Goal: Information Seeking & Learning: Learn about a topic

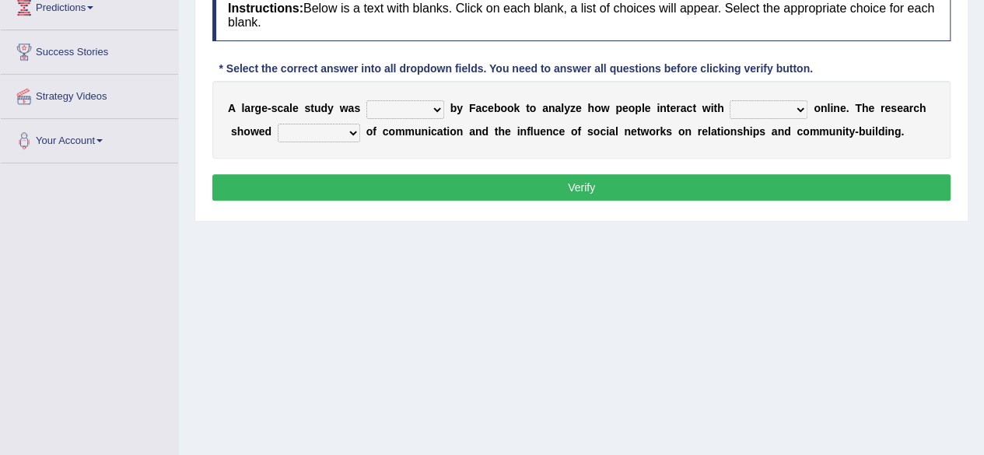
click at [434, 108] on select "surveyed had asked made" at bounding box center [405, 109] width 78 height 19
select select "surveyed"
click at [366, 100] on select "surveyed had asked made" at bounding box center [405, 109] width 78 height 19
click at [798, 110] on select "together all each other another" at bounding box center [769, 109] width 78 height 19
select select "each other"
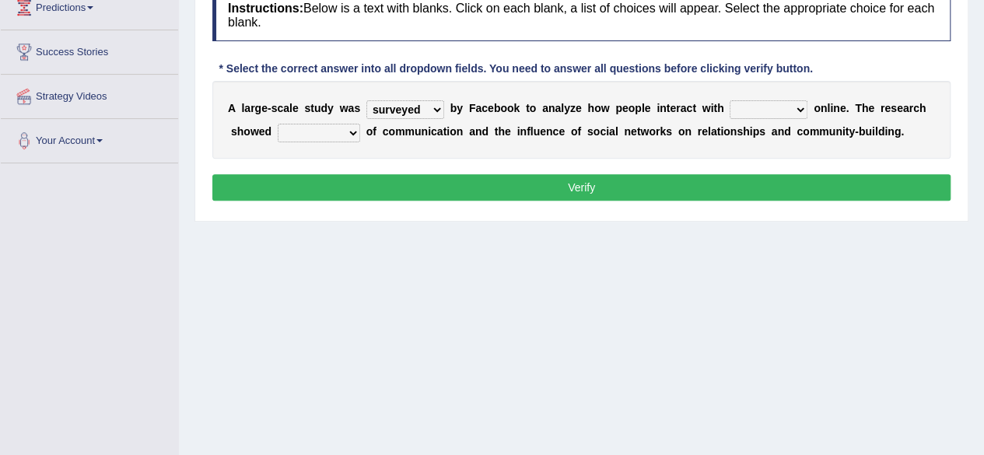
click at [730, 100] on select "together all each other another" at bounding box center [769, 109] width 78 height 19
click at [801, 107] on select "together all each other another" at bounding box center [769, 109] width 78 height 19
click at [353, 133] on select "advantages standards fellowships patterns" at bounding box center [319, 133] width 82 height 19
select select "advantages"
click at [278, 124] on select "advantages standards fellowships patterns" at bounding box center [319, 133] width 82 height 19
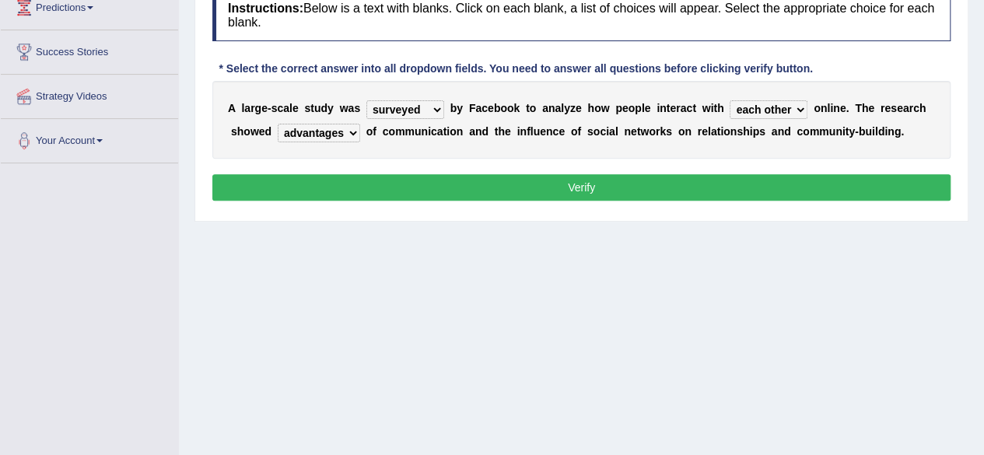
click at [372, 181] on button "Verify" at bounding box center [581, 187] width 738 height 26
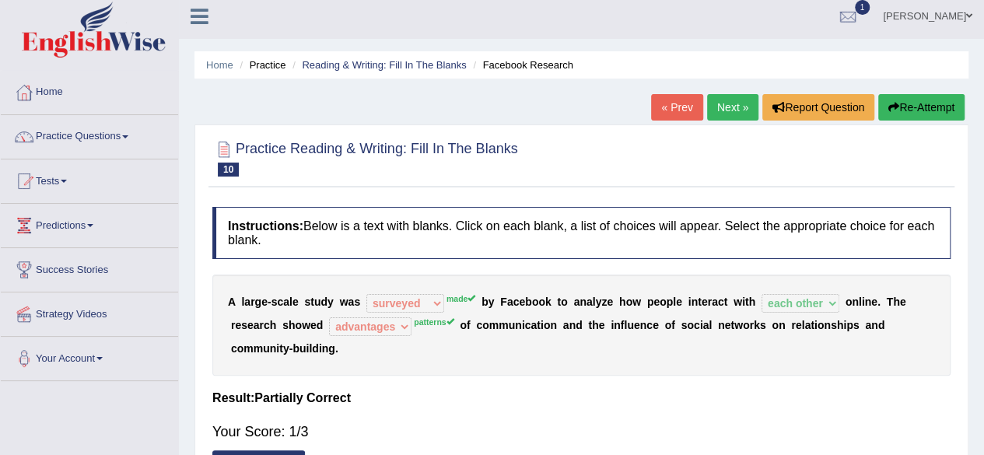
scroll to position [2, 0]
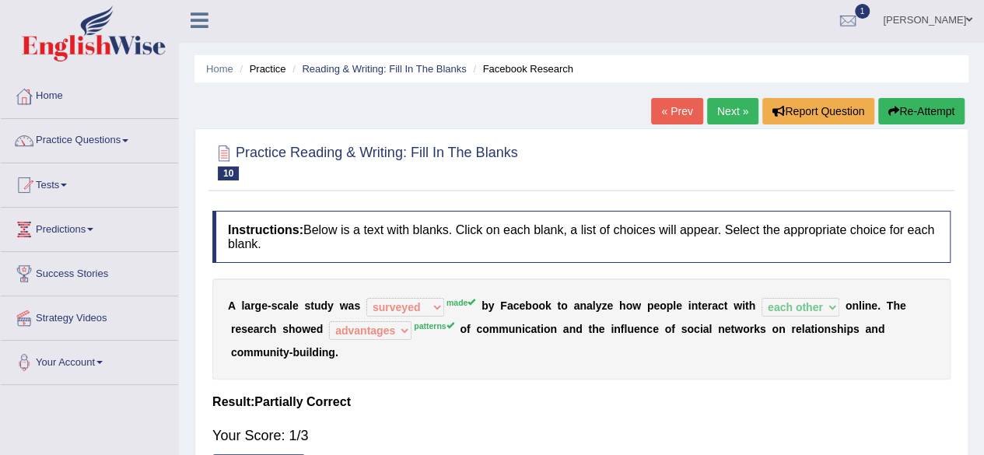
click at [912, 120] on button "Re-Attempt" at bounding box center [921, 111] width 86 height 26
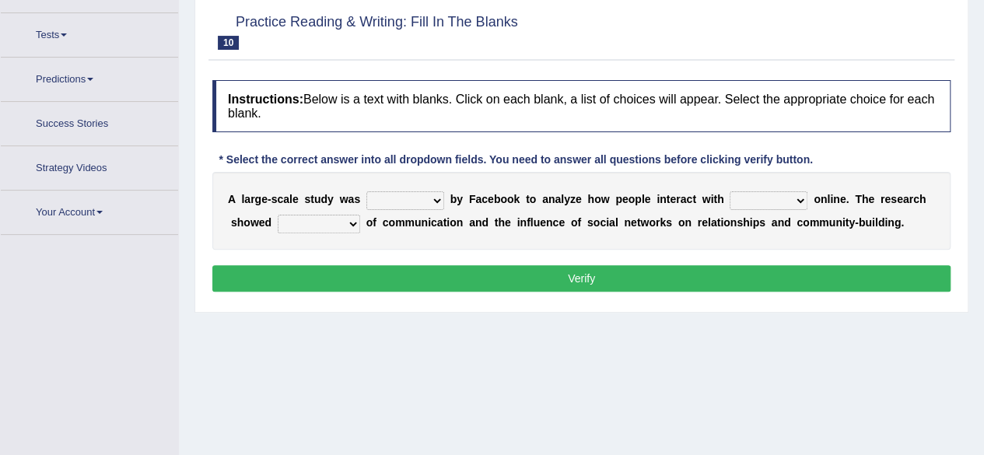
scroll to position [180, 0]
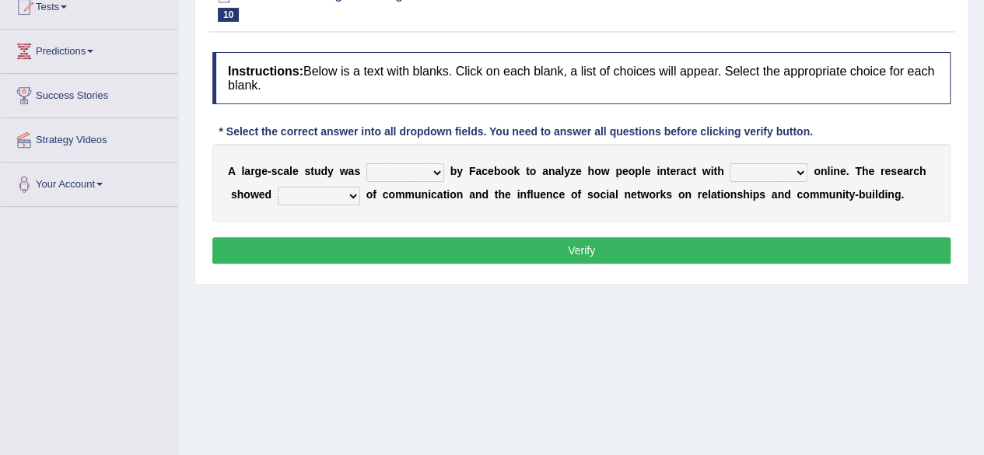
click at [436, 172] on select "surveyed had asked made" at bounding box center [405, 172] width 78 height 19
select select "made"
click at [366, 163] on select "surveyed had asked made" at bounding box center [405, 172] width 78 height 19
click at [795, 170] on select "together all each other another" at bounding box center [769, 172] width 78 height 19
select select "each other"
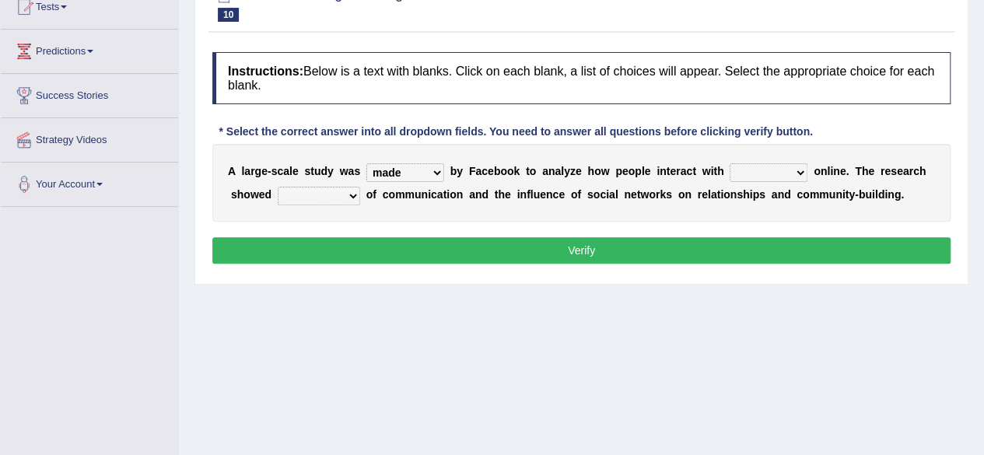
click at [730, 163] on select "together all each other another" at bounding box center [769, 172] width 78 height 19
click at [355, 195] on select "advantages standards fellowships patterns" at bounding box center [319, 196] width 82 height 19
select select "patterns"
click at [278, 187] on select "advantages standards fellowships patterns" at bounding box center [319, 196] width 82 height 19
click at [762, 247] on button "Verify" at bounding box center [581, 250] width 738 height 26
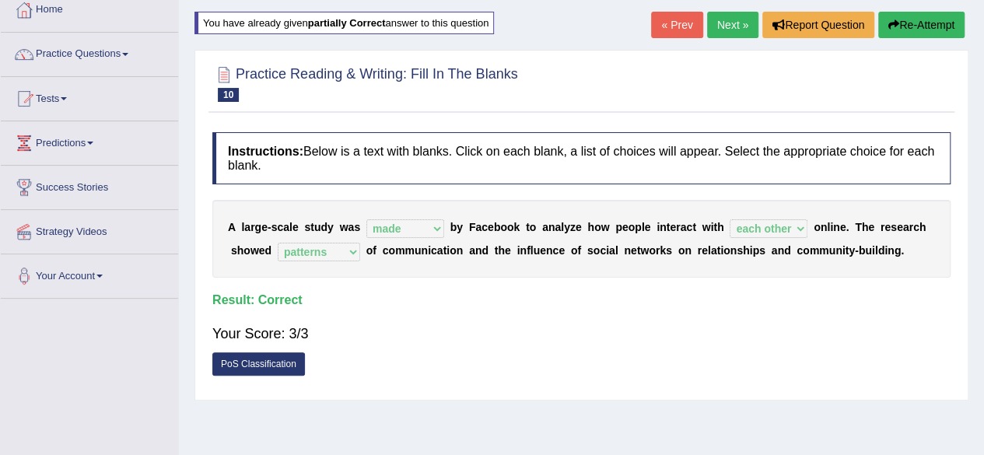
scroll to position [0, 0]
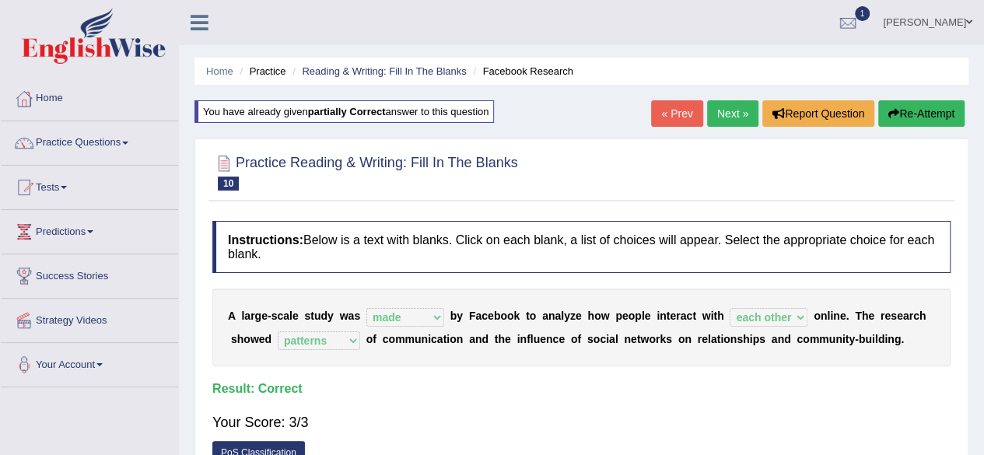
click at [717, 124] on link "Next »" at bounding box center [732, 113] width 51 height 26
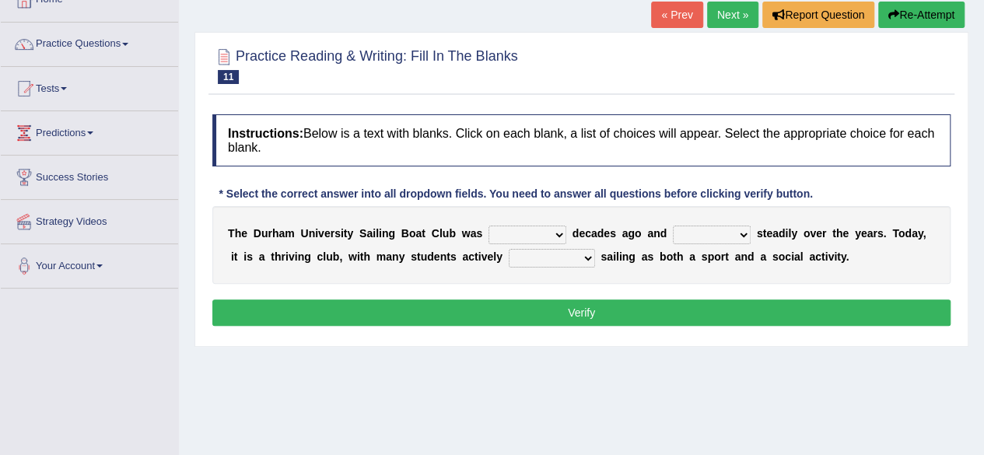
scroll to position [102, 0]
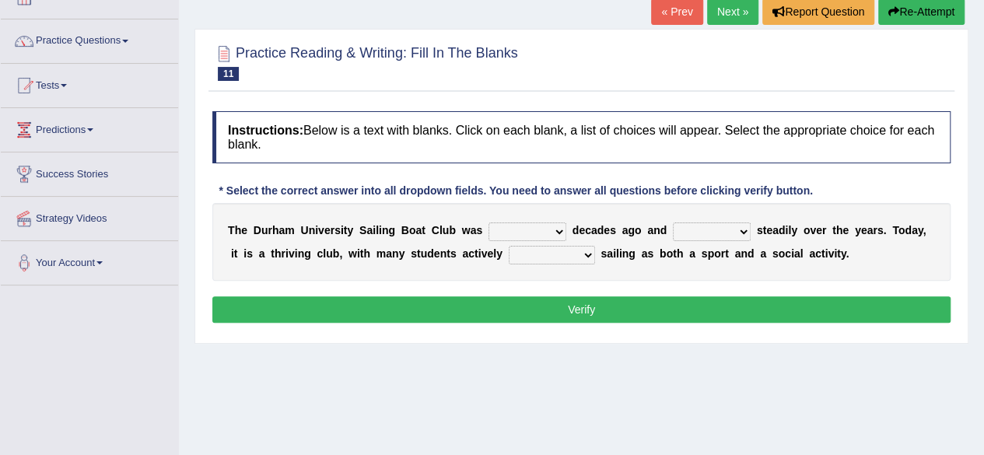
click at [563, 231] on select "found fund founded find" at bounding box center [528, 232] width 78 height 19
click at [448, 282] on div "Instructions: Below is a text with blanks. Click on each blank, a list of choic…" at bounding box center [581, 219] width 746 height 232
click at [559, 233] on select "found fund founded find" at bounding box center [528, 232] width 78 height 19
click at [518, 335] on div "Practice Reading & Writing: Fill In The Blanks 11 Durham University Sailing Boa…" at bounding box center [581, 186] width 774 height 315
click at [561, 234] on select "found fund founded find" at bounding box center [528, 232] width 78 height 19
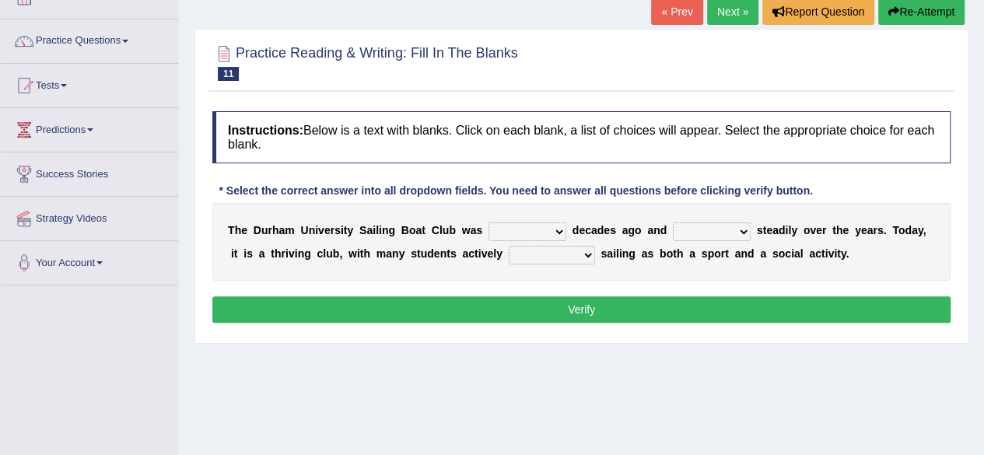
select select "find"
click at [489, 223] on select "found fund founded find" at bounding box center [528, 232] width 78 height 19
click at [739, 230] on select "grow growing has grown grown" at bounding box center [712, 232] width 78 height 19
select select "grown"
click at [673, 223] on select "grow growing has grown grown" at bounding box center [712, 232] width 78 height 19
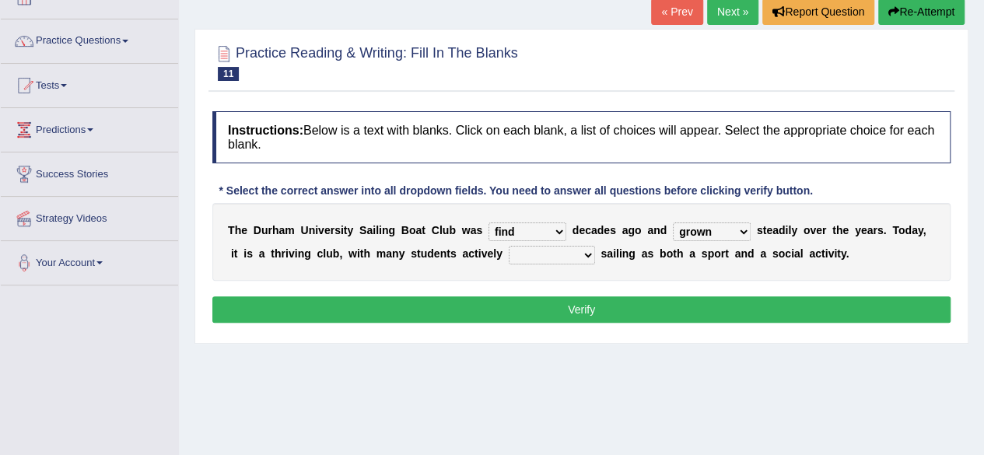
click at [583, 256] on select "enjoy enjoyed are enjoying enjoying" at bounding box center [552, 255] width 86 height 19
select select "are enjoying"
click at [509, 246] on select "enjoy enjoyed are enjoying enjoying" at bounding box center [552, 255] width 86 height 19
click at [555, 228] on select "found fund founded find" at bounding box center [528, 232] width 78 height 19
select select "found"
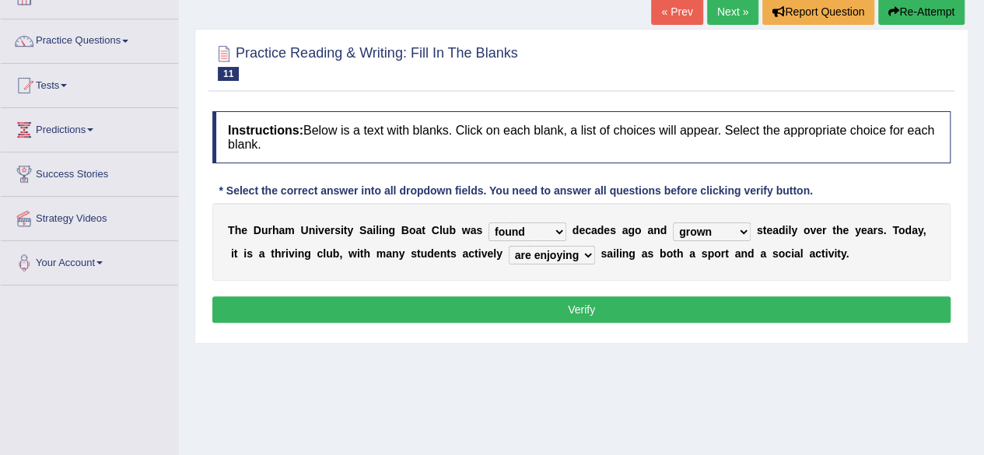
click at [489, 223] on select "found fund founded find" at bounding box center [528, 232] width 78 height 19
click at [541, 307] on button "Verify" at bounding box center [581, 309] width 738 height 26
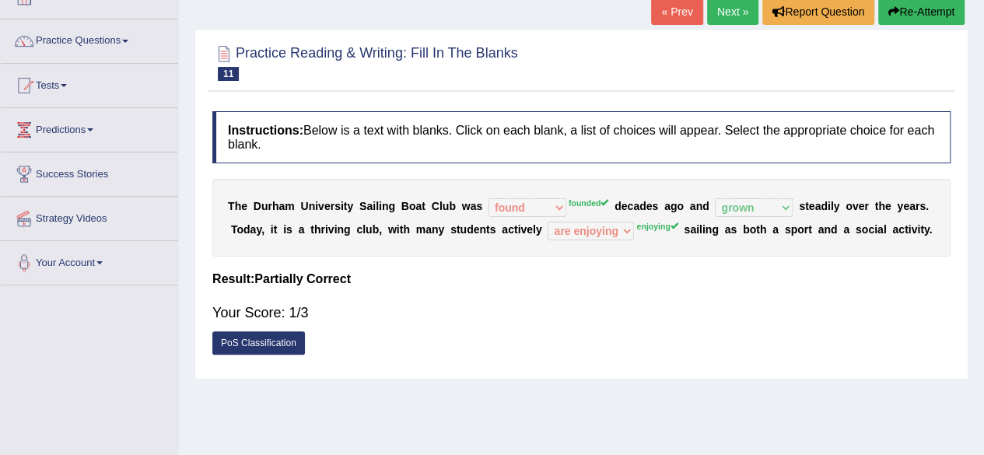
click at [717, 15] on link "Next »" at bounding box center [732, 11] width 51 height 26
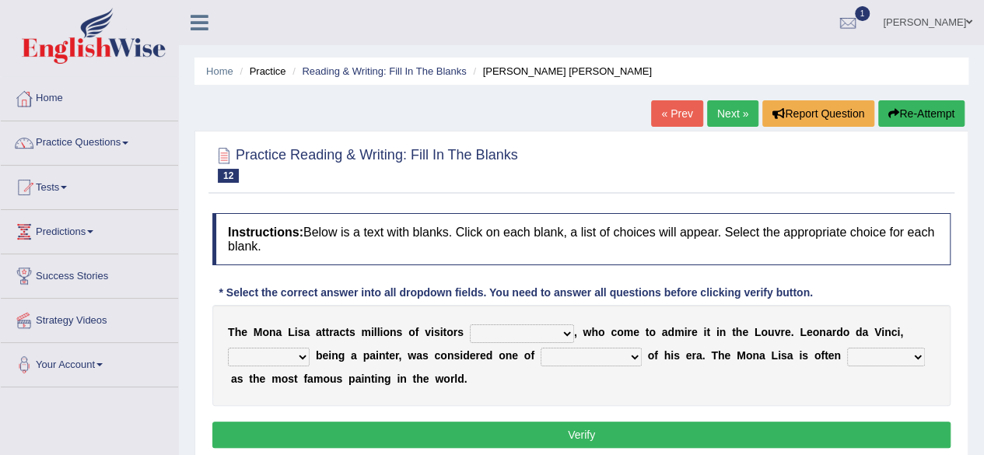
drag, startPoint x: 983, startPoint y: 187, endPoint x: 990, endPoint y: 237, distance: 49.4
click at [983, 237] on html "Toggle navigation Home Practice Questions Speaking Practice Read Aloud Repeat S…" at bounding box center [492, 227] width 984 height 455
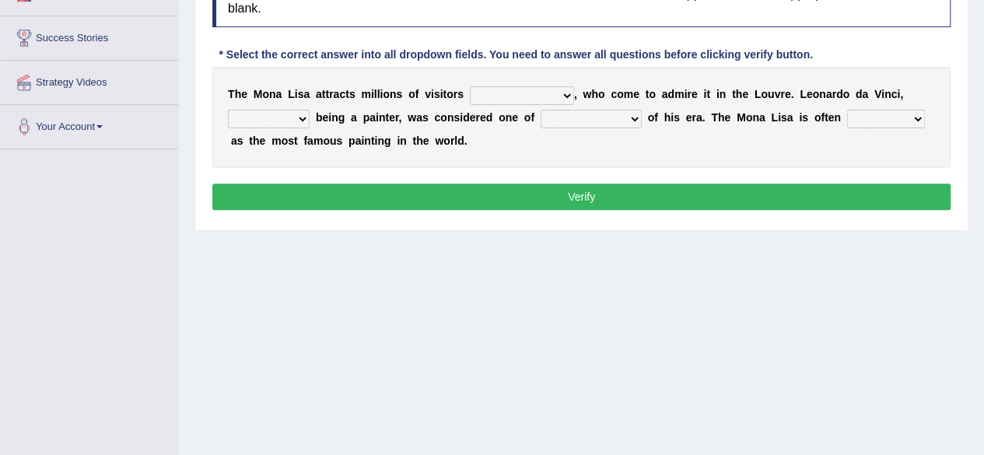
scroll to position [244, 0]
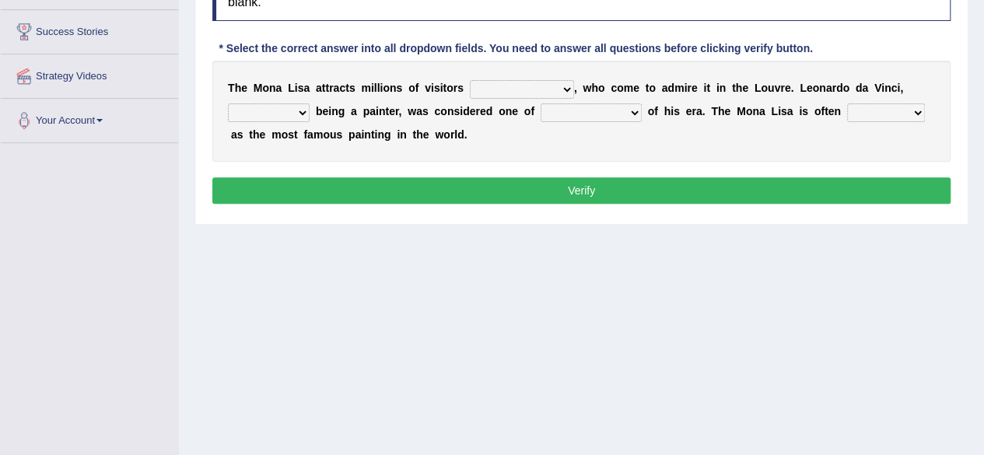
click at [563, 89] on select "around the year the all year all year round per year" at bounding box center [522, 89] width 104 height 19
click at [470, 80] on select "around the year the all year all year round per year" at bounding box center [522, 89] width 104 height 19
click at [569, 89] on select "around the year the all year all year round per year" at bounding box center [522, 89] width 104 height 19
select select "around the year"
click at [470, 80] on select "around the year the all year all year round per year" at bounding box center [522, 89] width 104 height 19
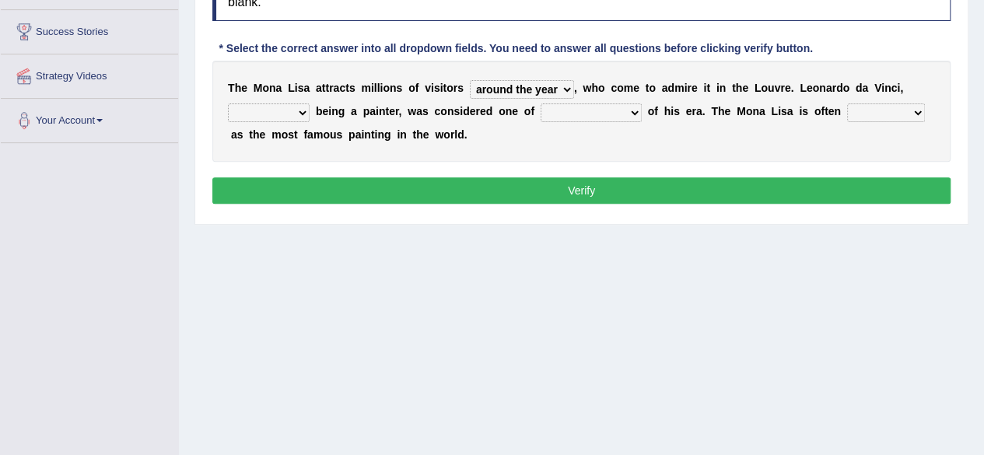
click at [564, 86] on select "around the year the all year all year round per year" at bounding box center [522, 89] width 104 height 19
click at [599, 112] on select "better artists artist the better artist the best artists" at bounding box center [591, 112] width 101 height 19
click at [307, 108] on select "rather than as much as as well as as long as" at bounding box center [269, 112] width 82 height 19
select select "rather than"
click at [228, 103] on select "rather than as much as as well as as long as" at bounding box center [269, 112] width 82 height 19
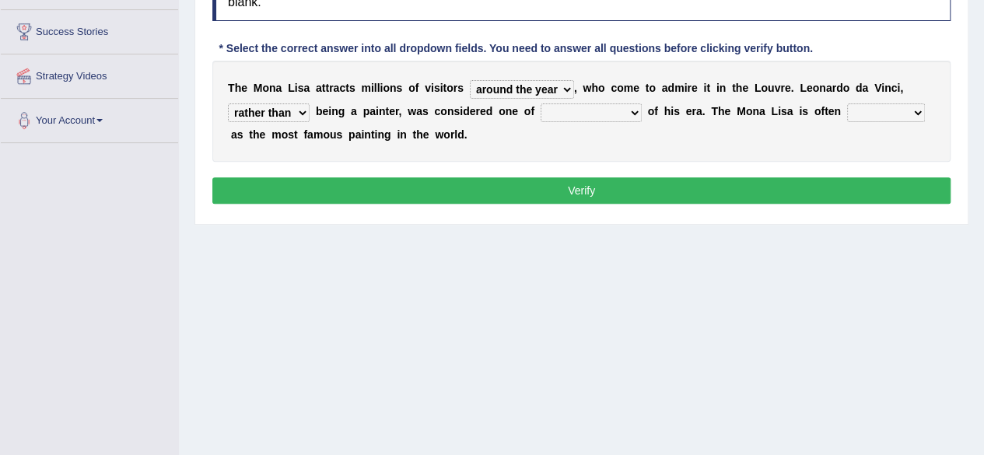
click at [635, 110] on select "better artists artist the better artist the best artists" at bounding box center [591, 112] width 101 height 19
click at [564, 87] on select "around the year the all year all year round per year" at bounding box center [522, 89] width 104 height 19
select select "per year"
click at [470, 80] on select "around the year the all year all year round per year" at bounding box center [522, 89] width 104 height 19
click at [642, 110] on b at bounding box center [645, 111] width 6 height 12
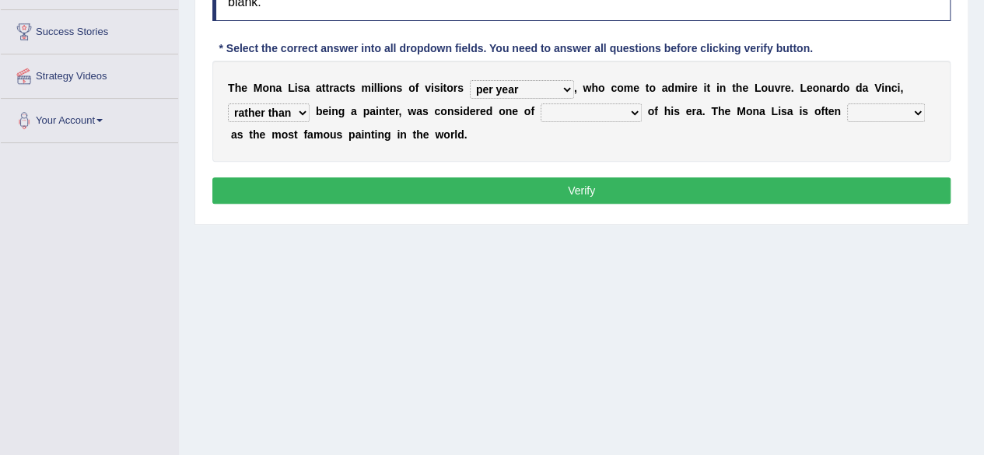
click at [634, 110] on select "better artists artist the better artist the best artists" at bounding box center [591, 112] width 101 height 19
click at [541, 103] on select "better artists artist the better artist the best artists" at bounding box center [591, 112] width 101 height 19
click at [630, 110] on select "better artists artist the better artist the best artists" at bounding box center [591, 112] width 101 height 19
click at [541, 103] on select "better artists artist the better artist the best artists" at bounding box center [591, 112] width 101 height 19
click at [627, 110] on select "better artists artist the better artist the best artists" at bounding box center [591, 112] width 101 height 19
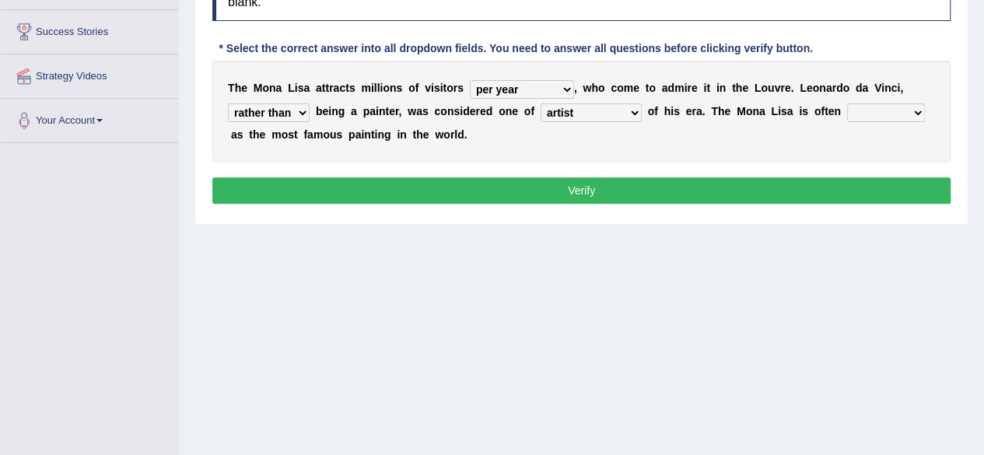
click at [541, 103] on select "better artists artist the better artist the best artists" at bounding box center [591, 112] width 101 height 19
click at [629, 104] on select "better artists artist the better artist the best artists" at bounding box center [591, 112] width 101 height 19
select select "artist"
click at [541, 103] on select "better artists artist the better artist the best artists" at bounding box center [591, 112] width 101 height 19
click at [916, 111] on select "classified suggested predicted described" at bounding box center [886, 112] width 78 height 19
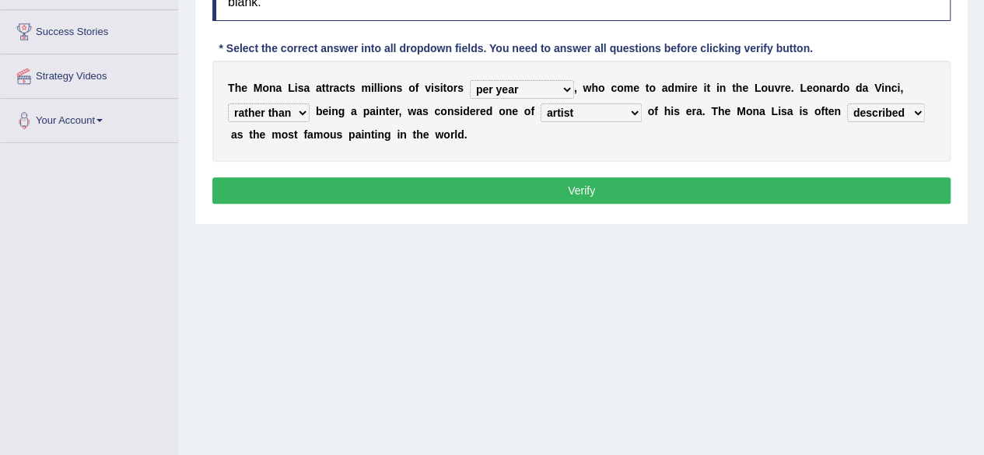
click at [847, 103] on select "classified suggested predicted described" at bounding box center [886, 112] width 78 height 19
click at [911, 108] on select "classified suggested predicted described" at bounding box center [886, 112] width 78 height 19
select select "classified"
click at [847, 103] on select "classified suggested predicted described" at bounding box center [886, 112] width 78 height 19
click at [755, 189] on button "Verify" at bounding box center [581, 190] width 738 height 26
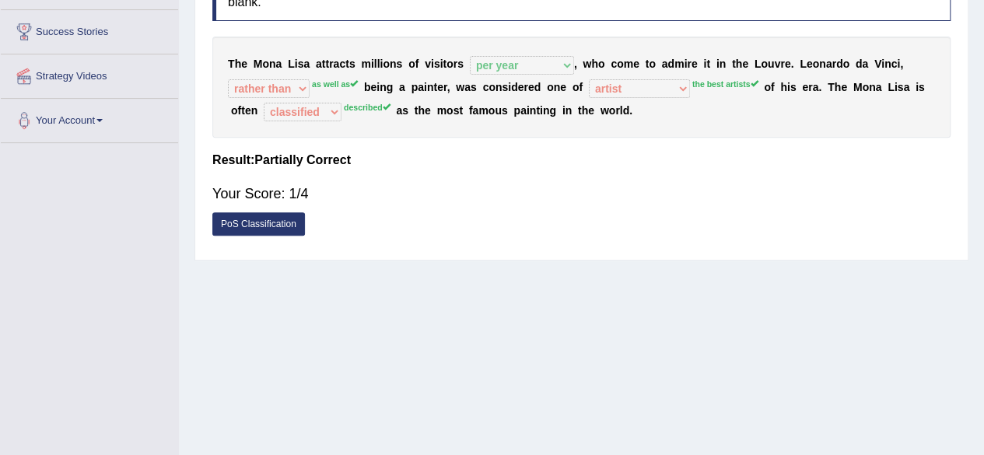
scroll to position [0, 0]
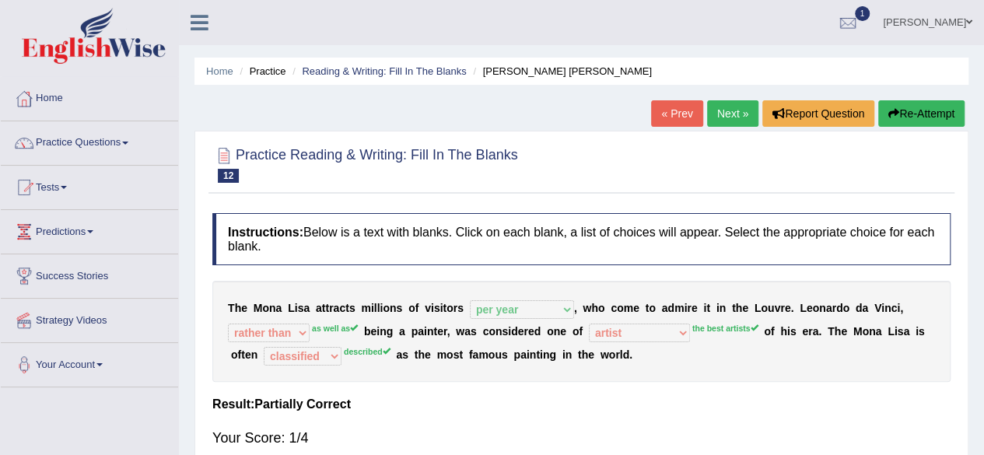
click at [899, 109] on button "Re-Attempt" at bounding box center [921, 113] width 86 height 26
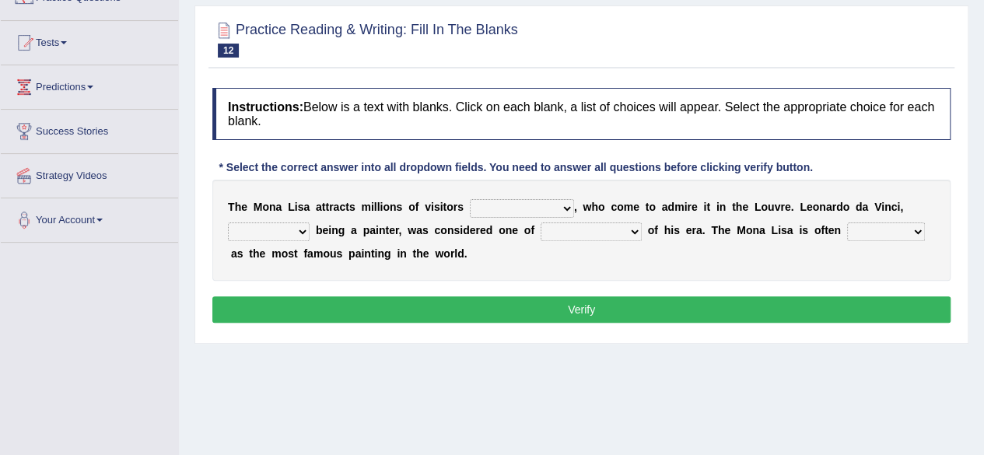
scroll to position [216, 0]
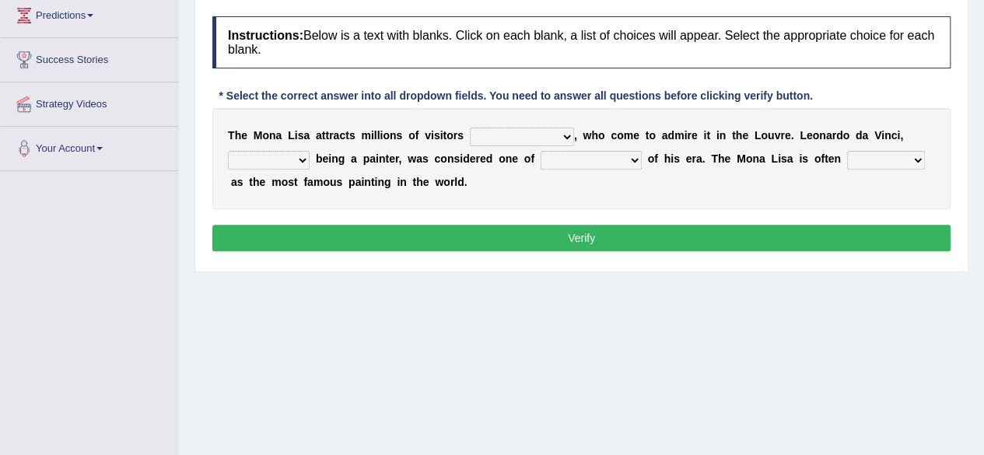
click at [564, 131] on select "around the year the all year all year round per year" at bounding box center [522, 137] width 104 height 19
select select "per year"
click at [470, 128] on select "around the year the all year all year round per year" at bounding box center [522, 137] width 104 height 19
click at [305, 155] on select "rather than as much as as well as as long as" at bounding box center [269, 160] width 82 height 19
select select "as well as"
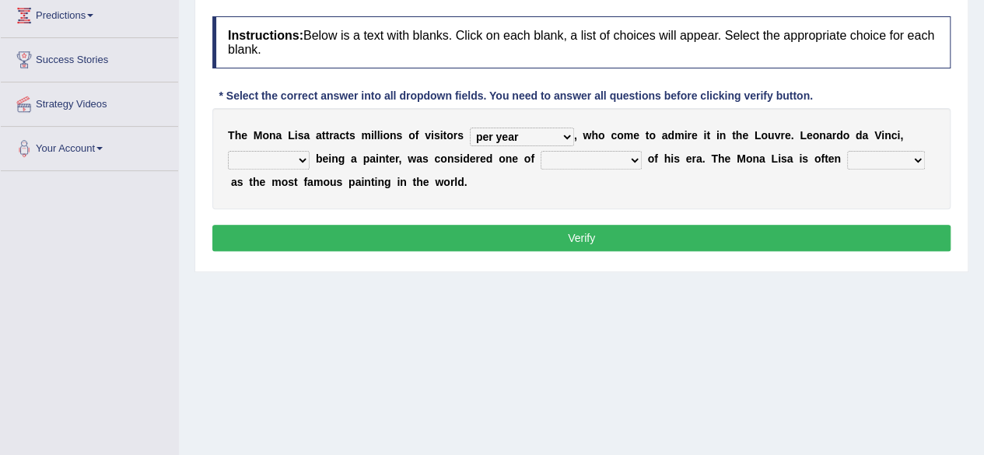
click at [228, 151] on select "rather than as much as as well as as long as" at bounding box center [269, 160] width 82 height 19
click at [629, 163] on select "better artists artist the better artist the best artists" at bounding box center [591, 160] width 101 height 19
select select "the better artist"
click at [541, 151] on select "better artists artist the better artist the best artists" at bounding box center [591, 160] width 101 height 19
click at [594, 239] on button "Verify" at bounding box center [581, 238] width 738 height 26
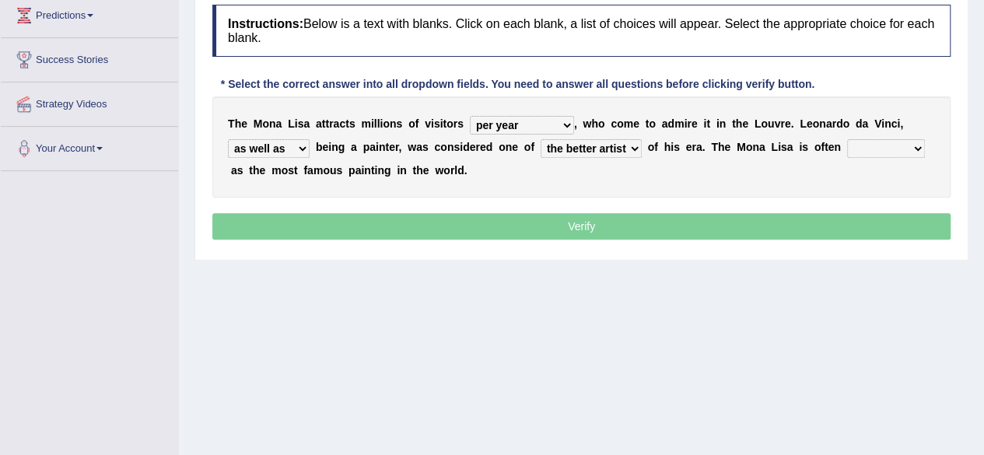
click at [594, 239] on div "Instructions: Below is a text with blanks. Click on each blank, a list of choic…" at bounding box center [581, 124] width 746 height 255
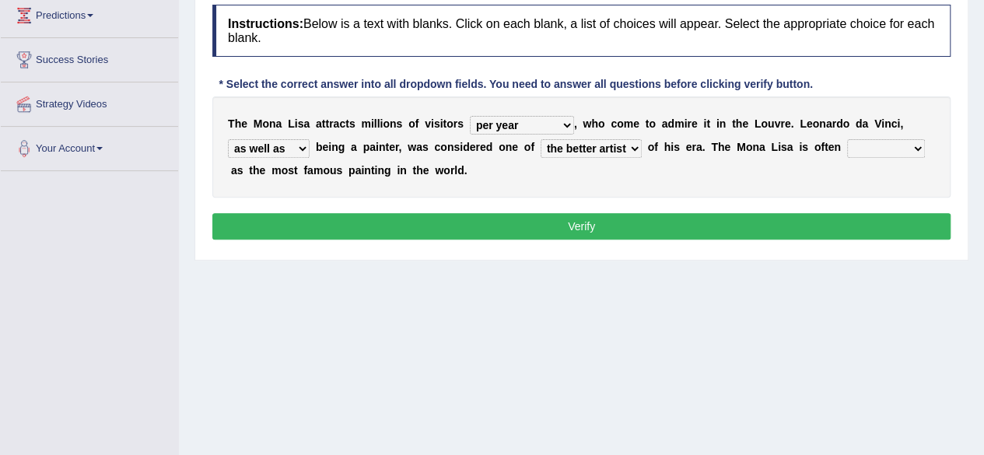
click at [914, 142] on select "classified suggested predicted described" at bounding box center [886, 148] width 78 height 19
select select "classified"
click at [847, 139] on select "classified suggested predicted described" at bounding box center [886, 148] width 78 height 19
click at [793, 229] on button "Verify" at bounding box center [581, 226] width 738 height 26
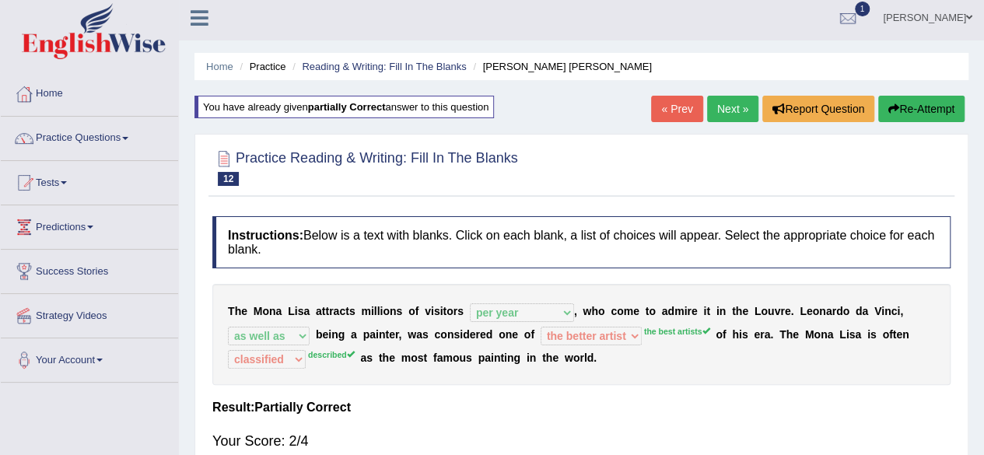
scroll to position [0, 0]
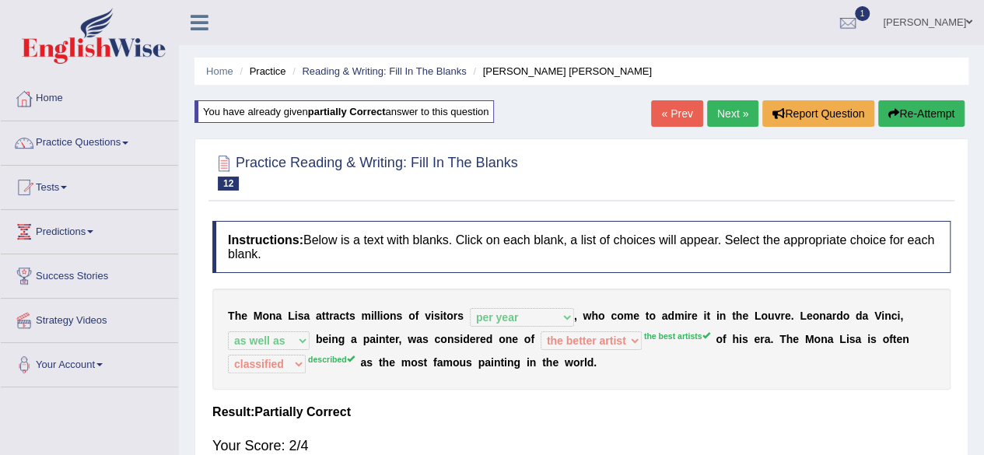
click at [890, 115] on icon "button" at bounding box center [893, 113] width 11 height 11
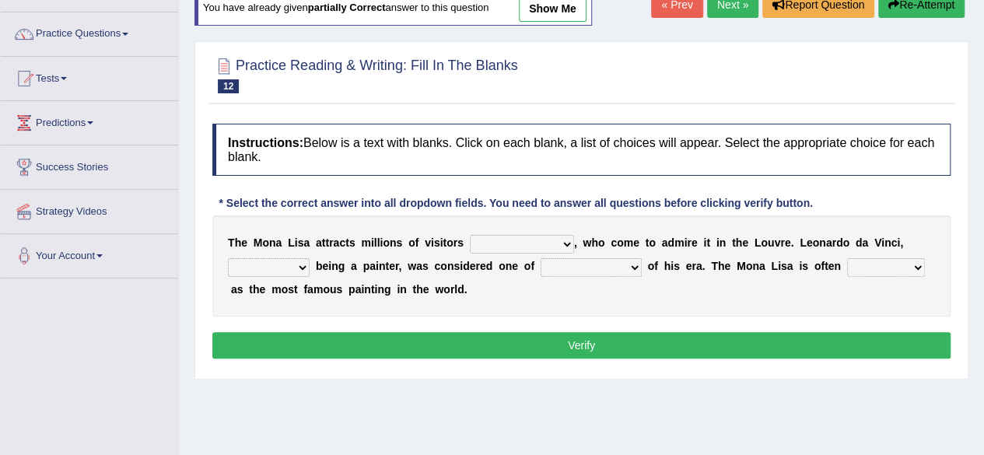
scroll to position [160, 0]
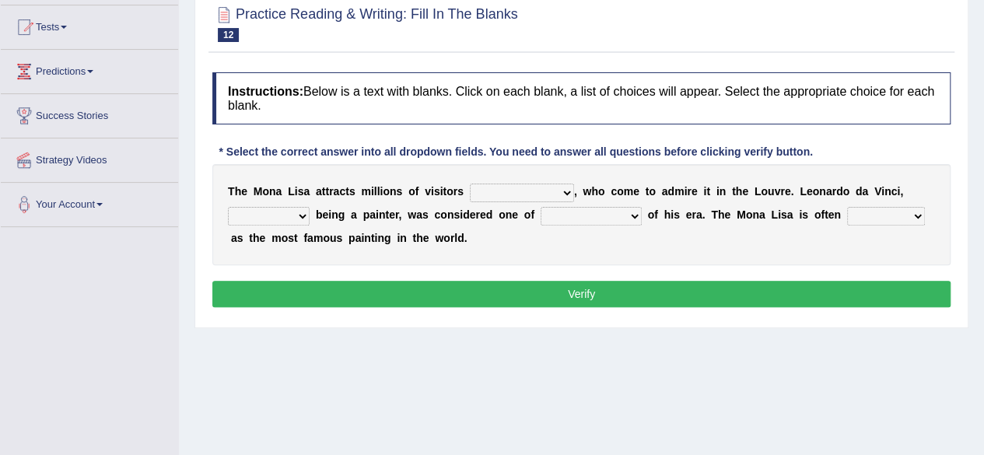
click at [566, 189] on select "around the year the all year all year round per year" at bounding box center [522, 193] width 104 height 19
select select "per year"
click at [470, 184] on select "around the year the all year all year round per year" at bounding box center [522, 193] width 104 height 19
click at [302, 212] on select "rather than as much as as well as as long as" at bounding box center [269, 216] width 82 height 19
click at [228, 207] on select "rather than as much as as well as as long as" at bounding box center [269, 216] width 82 height 19
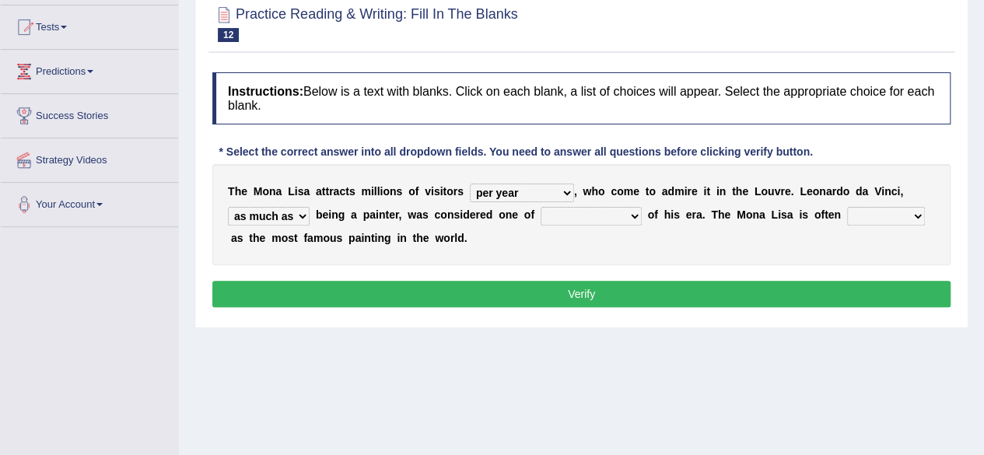
click at [297, 211] on select "rather than as much as as well as as long as" at bounding box center [269, 216] width 82 height 19
select select "as well as"
click at [228, 207] on select "rather than as much as as well as as long as" at bounding box center [269, 216] width 82 height 19
click at [631, 212] on select "better artists artist the better artist the best artists" at bounding box center [591, 216] width 101 height 19
select select "the best artists"
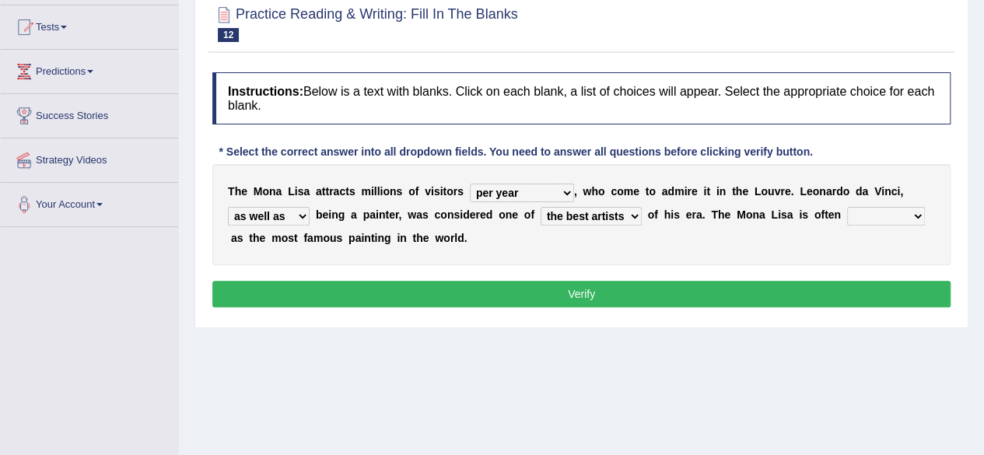
click at [541, 207] on select "better artists artist the better artist the best artists" at bounding box center [591, 216] width 101 height 19
click at [915, 213] on select "classified suggested predicted described" at bounding box center [886, 216] width 78 height 19
select select "described"
click at [847, 207] on select "classified suggested predicted described" at bounding box center [886, 216] width 78 height 19
click at [705, 286] on button "Verify" at bounding box center [581, 294] width 738 height 26
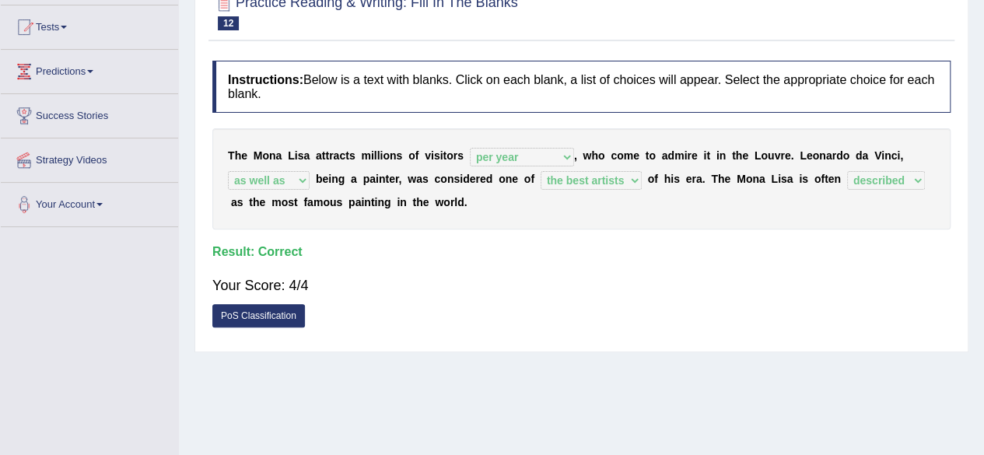
scroll to position [0, 0]
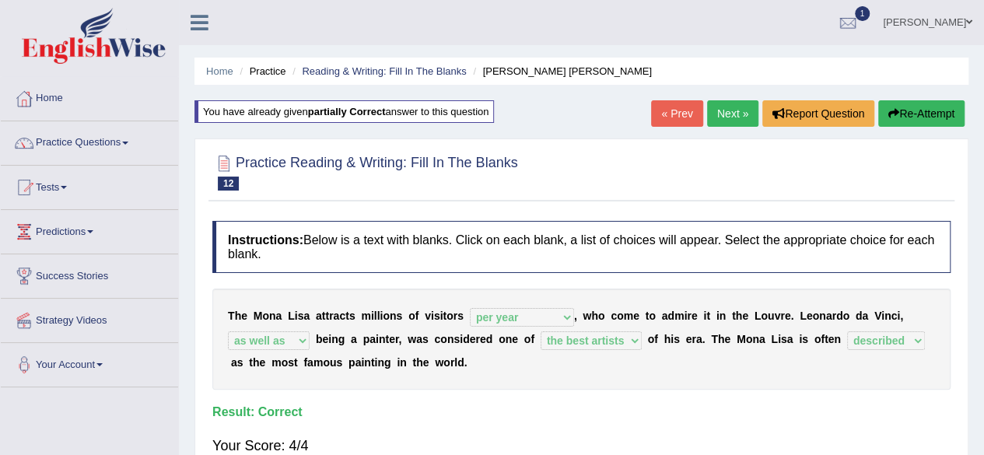
click at [717, 118] on link "Next »" at bounding box center [732, 113] width 51 height 26
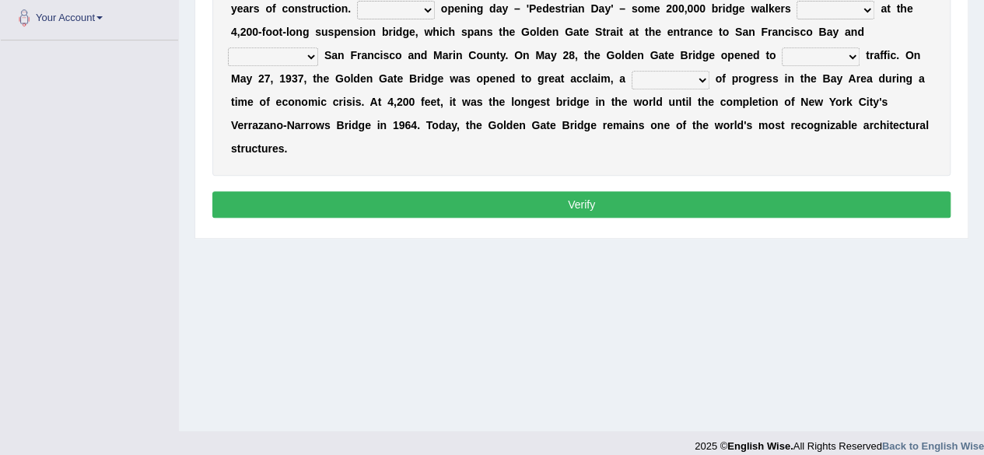
drag, startPoint x: 986, startPoint y: 107, endPoint x: 995, endPoint y: 307, distance: 200.1
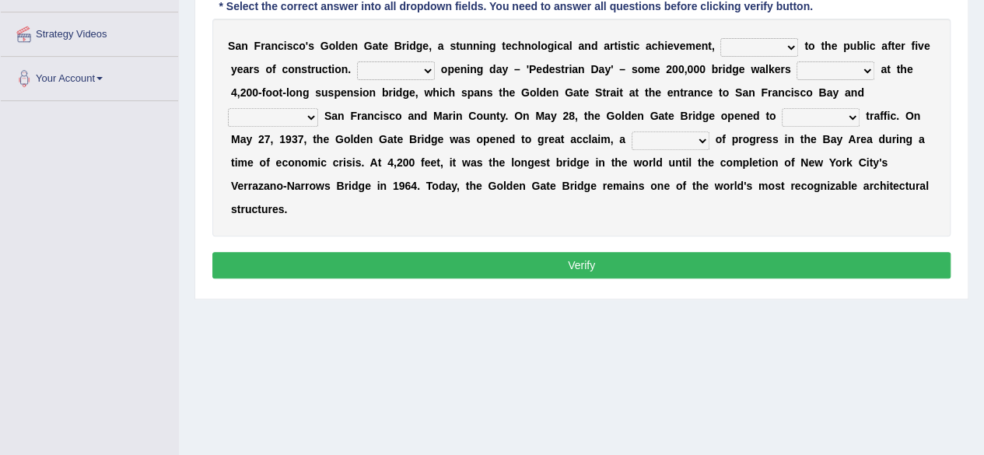
scroll to position [283, 0]
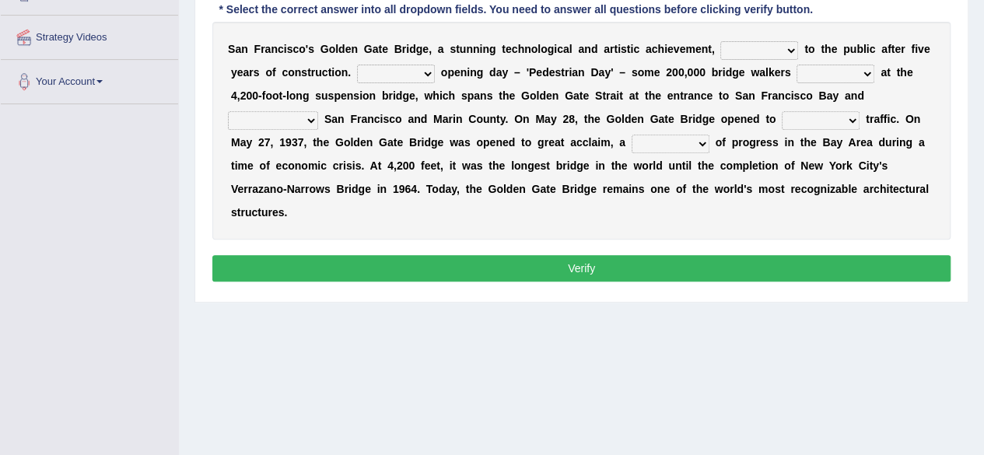
click at [789, 51] on select "opens closes appears equals" at bounding box center [759, 50] width 78 height 19
select select "appears"
click at [720, 41] on select "opens closes appears equals" at bounding box center [759, 50] width 78 height 19
click at [426, 69] on select "On During Since When" at bounding box center [396, 74] width 78 height 19
select select "On"
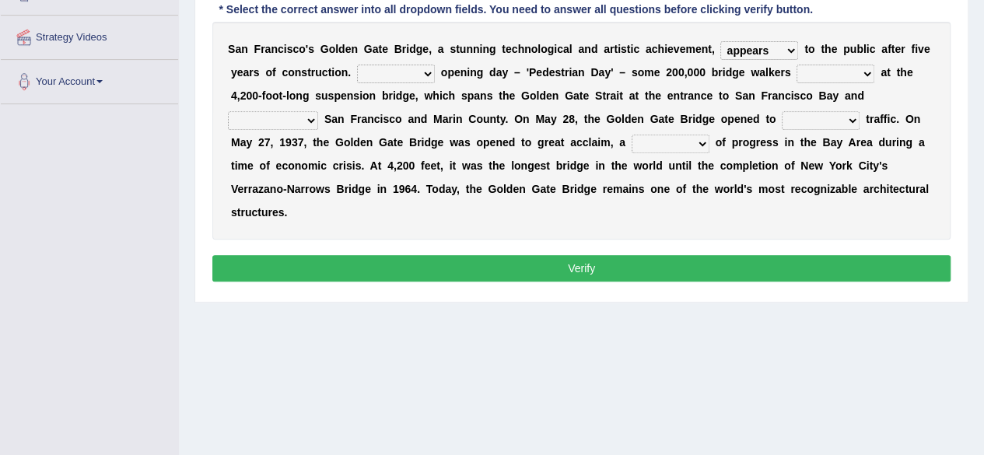
click at [357, 65] on select "On During Since When" at bounding box center [396, 74] width 78 height 19
click at [870, 74] on select "stationed looked marveled laughed" at bounding box center [836, 74] width 78 height 19
select select "looked"
click at [797, 65] on select "stationed looked marveled laughed" at bounding box center [836, 74] width 78 height 19
click at [311, 122] on select "separates connects channels differentiates" at bounding box center [273, 120] width 90 height 19
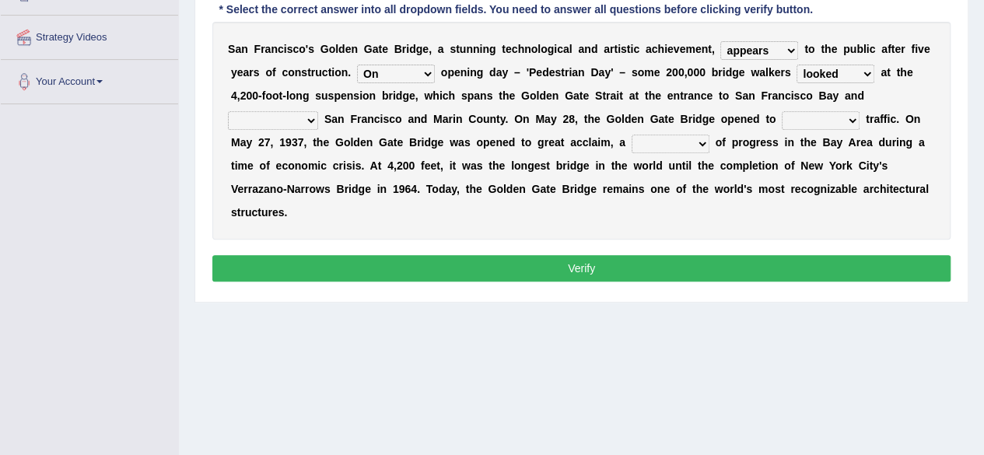
select select "connects"
click at [228, 111] on select "separates connects channels differentiates" at bounding box center [273, 120] width 90 height 19
click at [860, 117] on b at bounding box center [863, 119] width 6 height 12
click at [850, 115] on select "aquatic vehicular airborne watertight" at bounding box center [821, 120] width 78 height 19
click at [782, 111] on select "aquatic vehicular airborne watertight" at bounding box center [821, 120] width 78 height 19
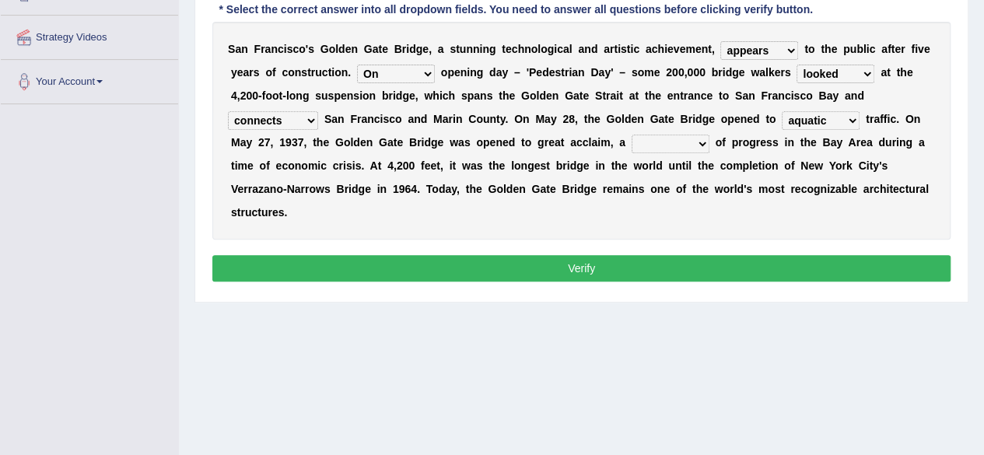
click at [854, 117] on select "aquatic vehicular airborne watertight" at bounding box center [821, 120] width 78 height 19
click at [822, 305] on div "Home Practice Reading & Writing: Fill In The Blanks Golden Gate Bridge 2 « Prev…" at bounding box center [581, 106] width 805 height 778
click at [849, 119] on select "aquatic vehicular airborne watertight" at bounding box center [821, 120] width 78 height 19
select select "vehicular"
click at [782, 111] on select "aquatic vehicular airborne watertight" at bounding box center [821, 120] width 78 height 19
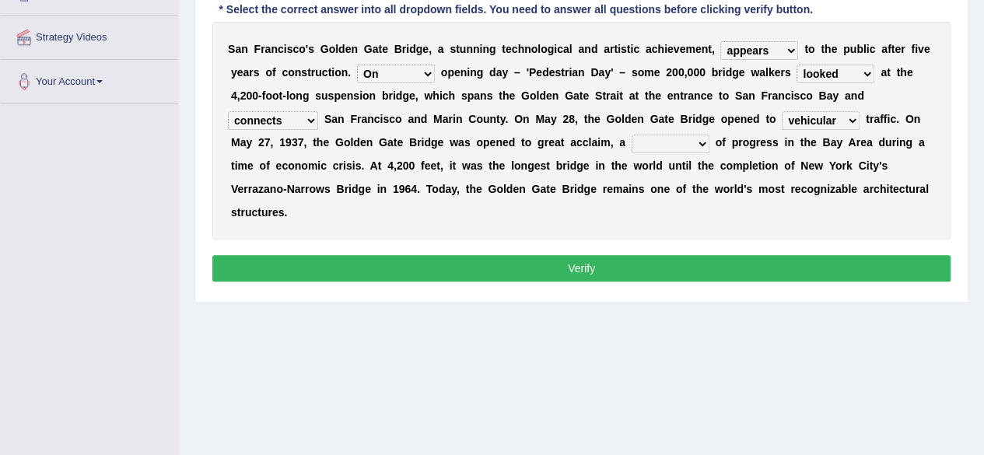
click at [705, 143] on select "denial symbol technique yield" at bounding box center [671, 144] width 78 height 19
select select "symbol"
click at [632, 135] on select "denial symbol technique yield" at bounding box center [671, 144] width 78 height 19
click at [653, 261] on button "Verify" at bounding box center [581, 268] width 738 height 26
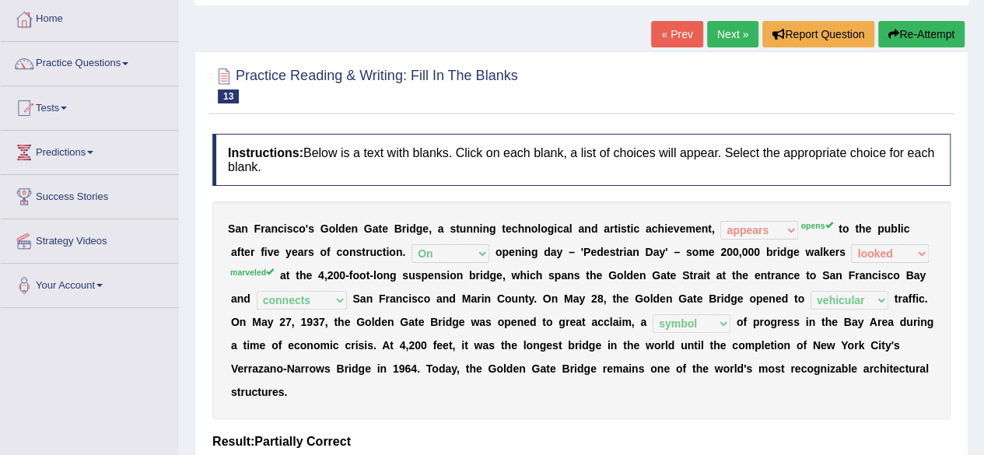
scroll to position [68, 0]
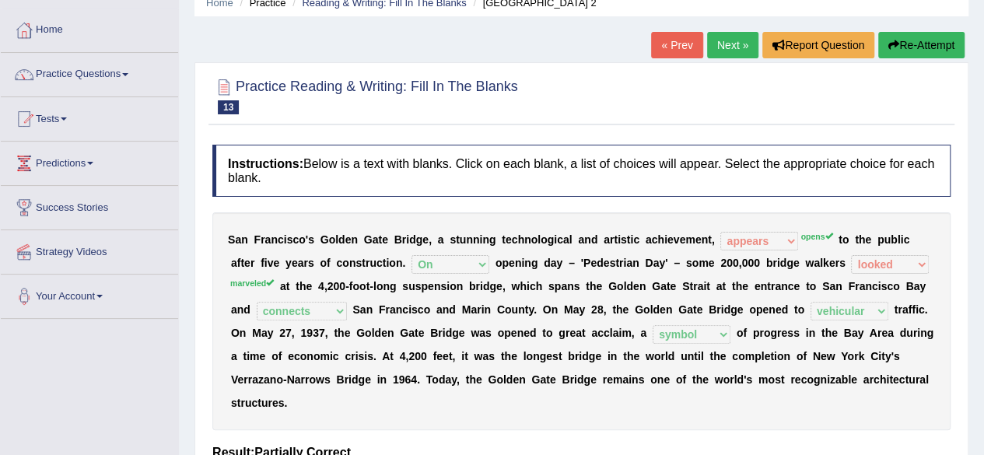
click at [736, 56] on link "Next »" at bounding box center [732, 45] width 51 height 26
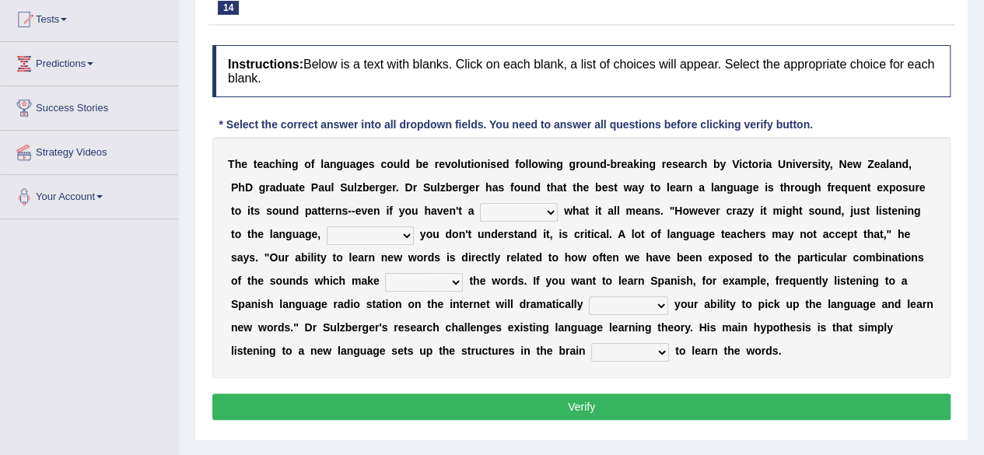
scroll to position [186, 0]
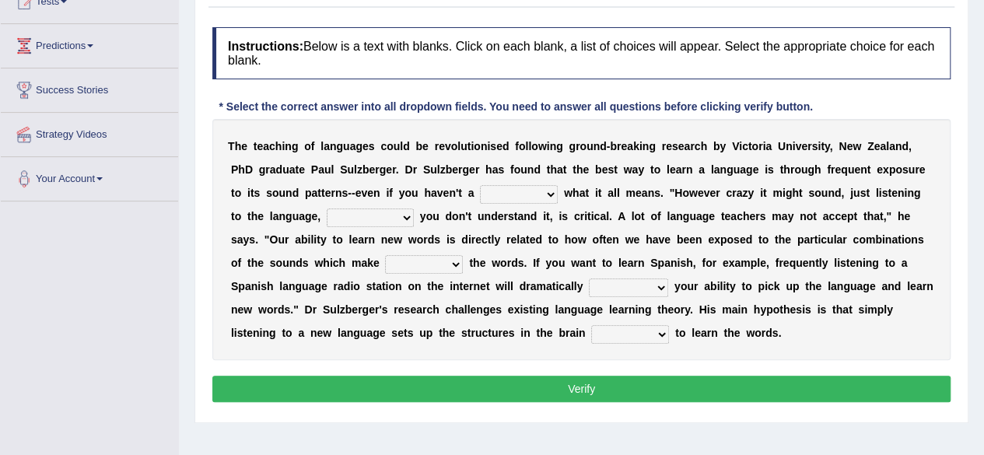
click at [554, 186] on select "dew claw clue due" at bounding box center [519, 194] width 78 height 19
select select "clue"
click at [480, 185] on select "dew claw clue due" at bounding box center [519, 194] width 78 height 19
click at [409, 219] on select "but also all together even though if so" at bounding box center [370, 217] width 87 height 19
select select "all together"
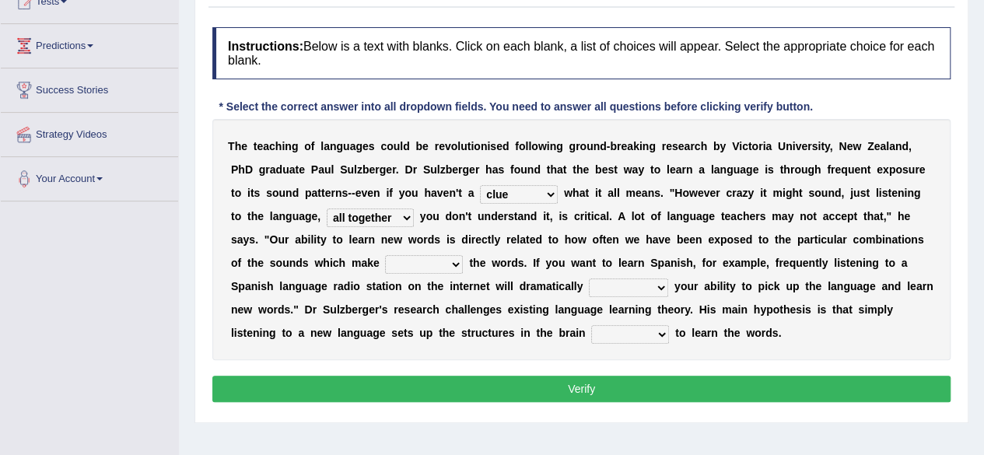
click at [327, 208] on select "but also all together even though if so" at bounding box center [370, 217] width 87 height 19
click at [459, 264] on select "down up of on" at bounding box center [424, 264] width 78 height 19
select select "on"
click at [385, 255] on select "down up of on" at bounding box center [424, 264] width 78 height 19
click at [663, 279] on select "evaluate exaggerate describe boost" at bounding box center [628, 288] width 79 height 19
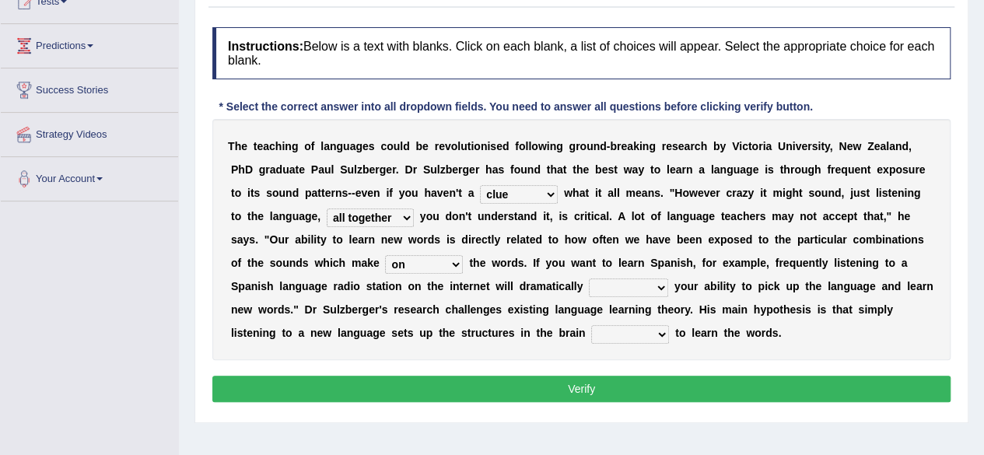
select select "exaggerate"
click at [589, 279] on select "evaluate exaggerate describe boost" at bounding box center [628, 288] width 79 height 19
click at [660, 328] on select "requiring required directed to require" at bounding box center [630, 334] width 78 height 19
select select "required"
click at [591, 325] on select "requiring required directed to require" at bounding box center [630, 334] width 78 height 19
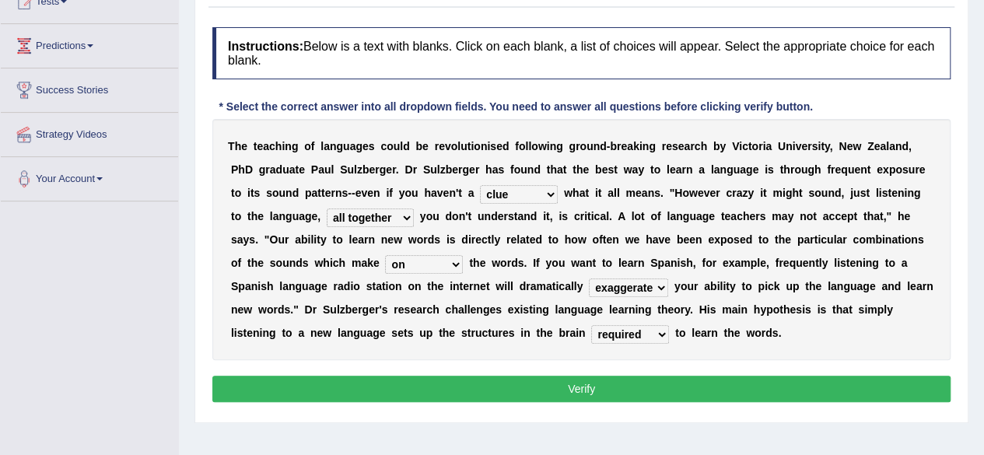
click at [559, 384] on button "Verify" at bounding box center [581, 389] width 738 height 26
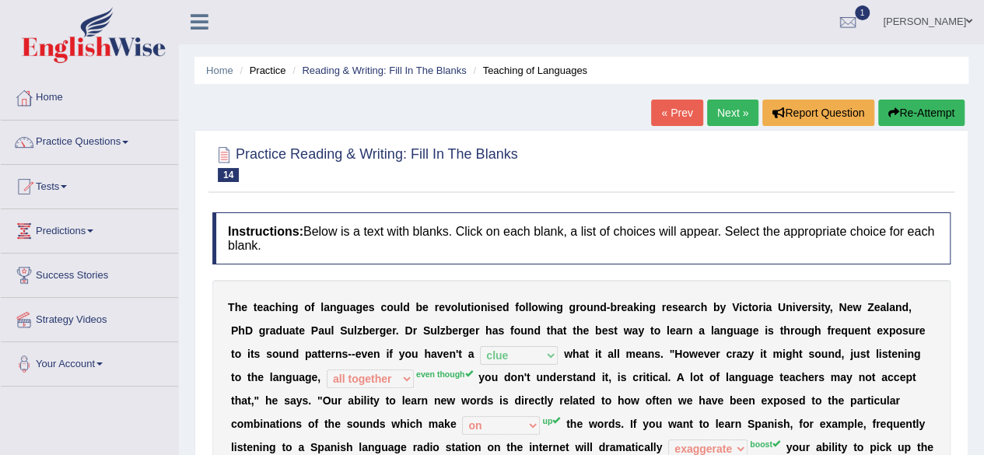
scroll to position [0, 0]
click at [731, 108] on link "Next »" at bounding box center [732, 113] width 51 height 26
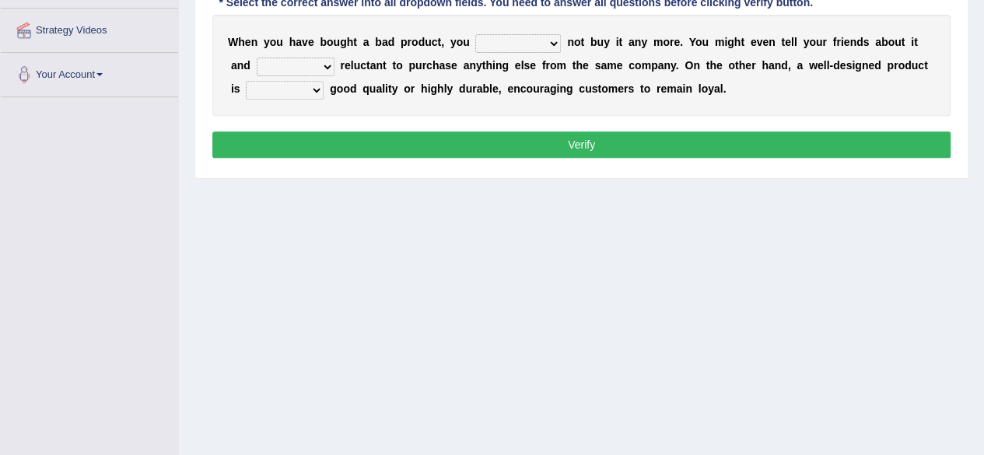
scroll to position [166, 0]
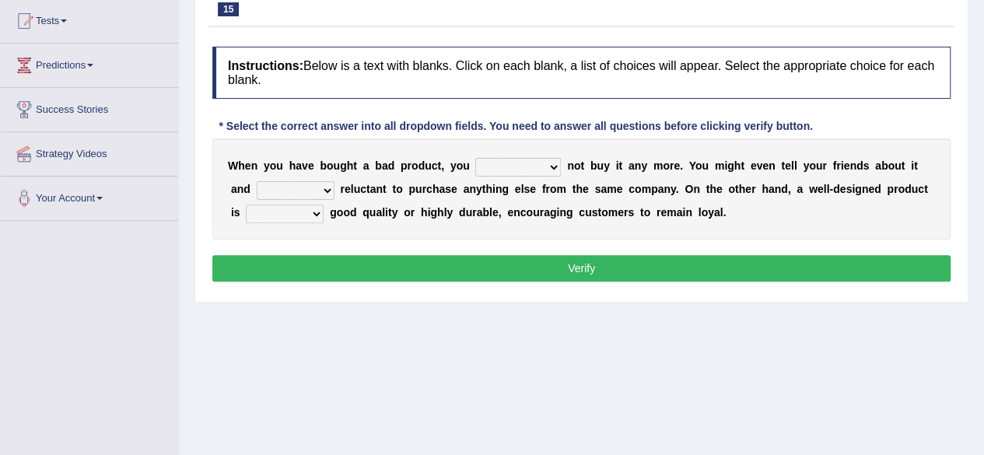
click at [555, 168] on select "would have should have should" at bounding box center [518, 167] width 86 height 19
select select "should"
click at [475, 158] on select "would have should have should" at bounding box center [518, 167] width 86 height 19
click at [326, 189] on select "is are be being" at bounding box center [296, 190] width 78 height 19
select select "being"
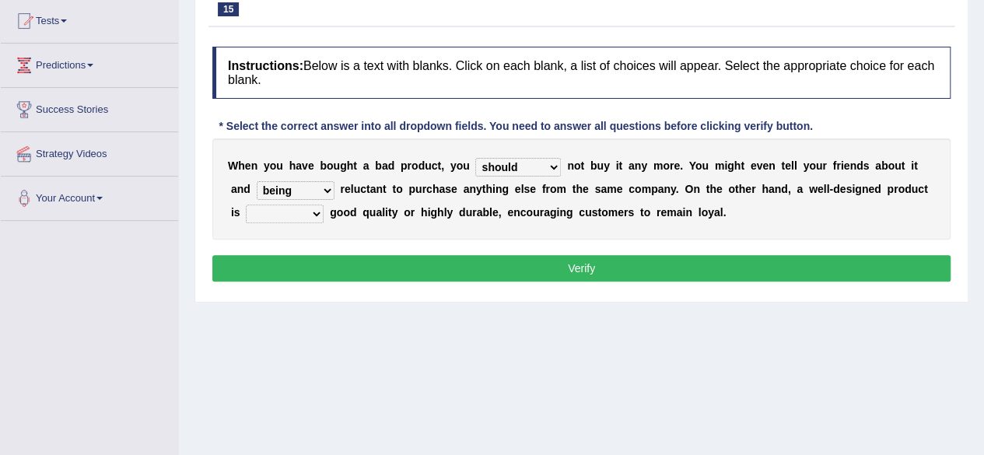
click at [257, 181] on select "is are be being" at bounding box center [296, 190] width 78 height 19
click at [317, 212] on select "both also neither either" at bounding box center [285, 214] width 78 height 19
select select "either"
click at [246, 205] on select "both also neither either" at bounding box center [285, 214] width 78 height 19
click at [387, 272] on button "Verify" at bounding box center [581, 268] width 738 height 26
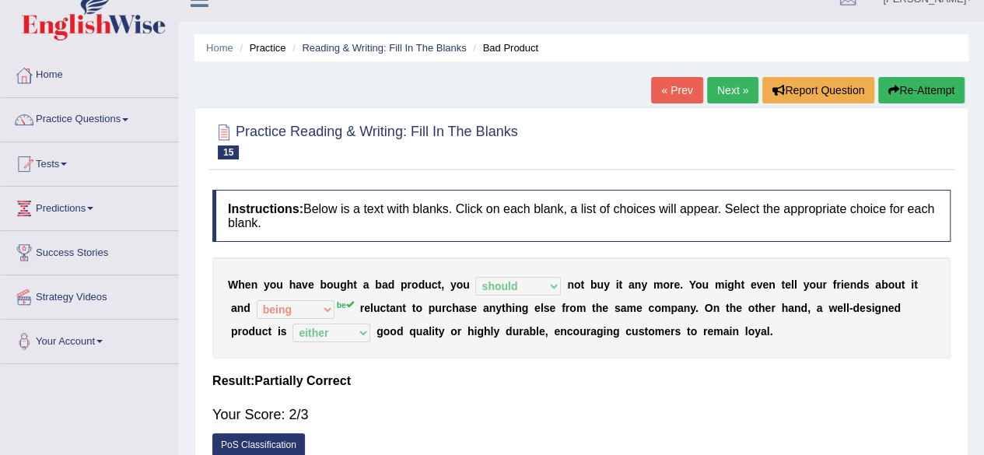
scroll to position [26, 0]
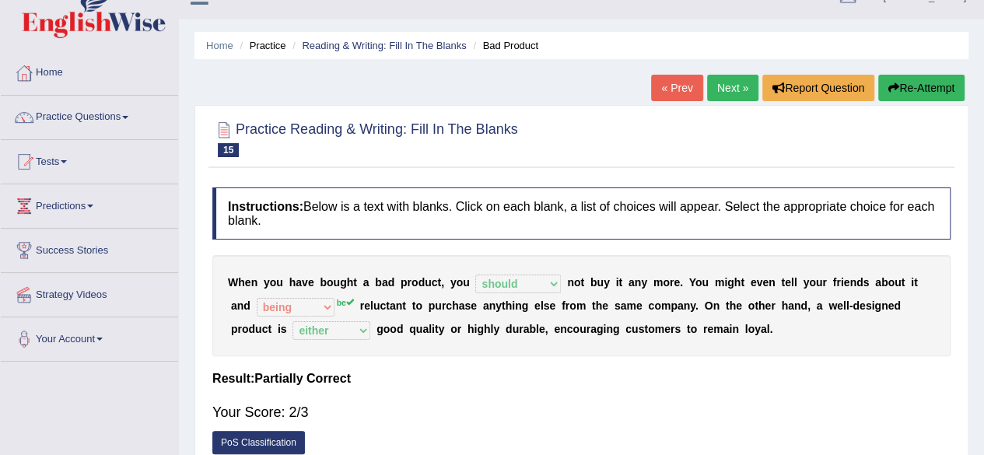
click at [730, 95] on link "Next »" at bounding box center [732, 88] width 51 height 26
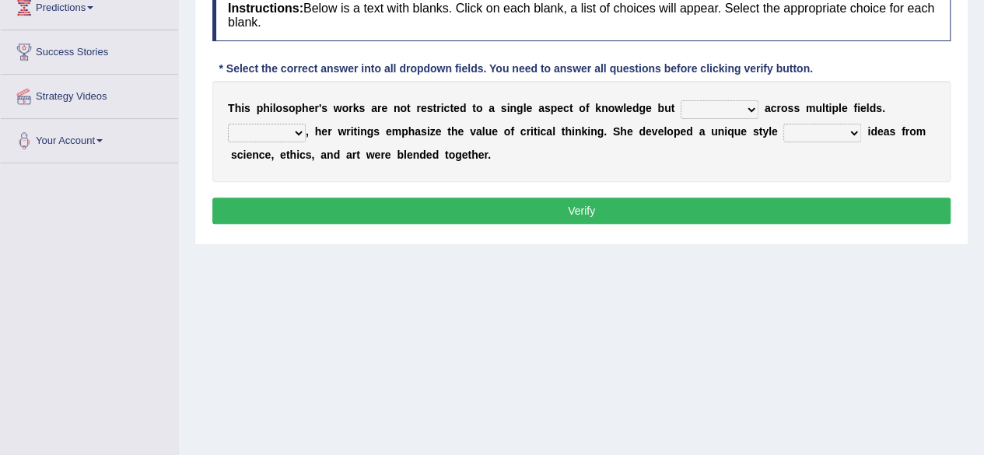
scroll to position [254, 0]
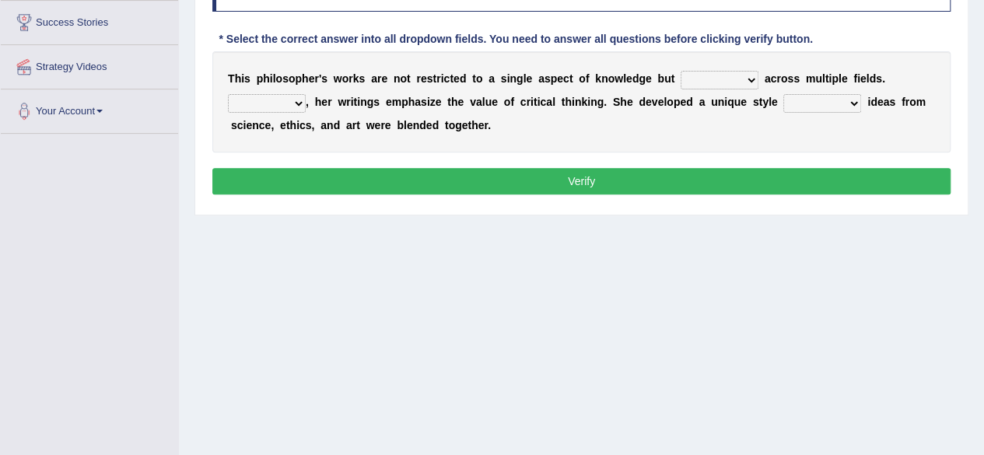
click at [752, 76] on select "constrain contain assemble extend" at bounding box center [720, 80] width 78 height 19
select select "extend"
click at [681, 71] on select "constrain contain assemble extend" at bounding box center [720, 80] width 78 height 19
click at [299, 100] on select "Rather So Moreover Likely" at bounding box center [267, 103] width 78 height 19
select select "Moreover"
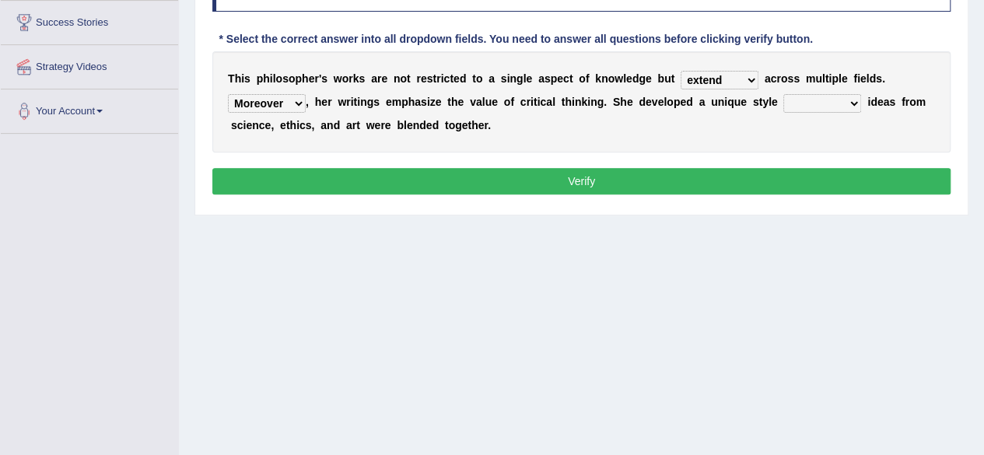
click at [228, 94] on select "Rather So Moreover Likely" at bounding box center [267, 103] width 78 height 19
click at [862, 100] on b at bounding box center [864, 102] width 6 height 12
click at [858, 100] on select "in that that which in which" at bounding box center [822, 103] width 78 height 19
select select "in which"
click at [783, 94] on select "in that that which in which" at bounding box center [822, 103] width 78 height 19
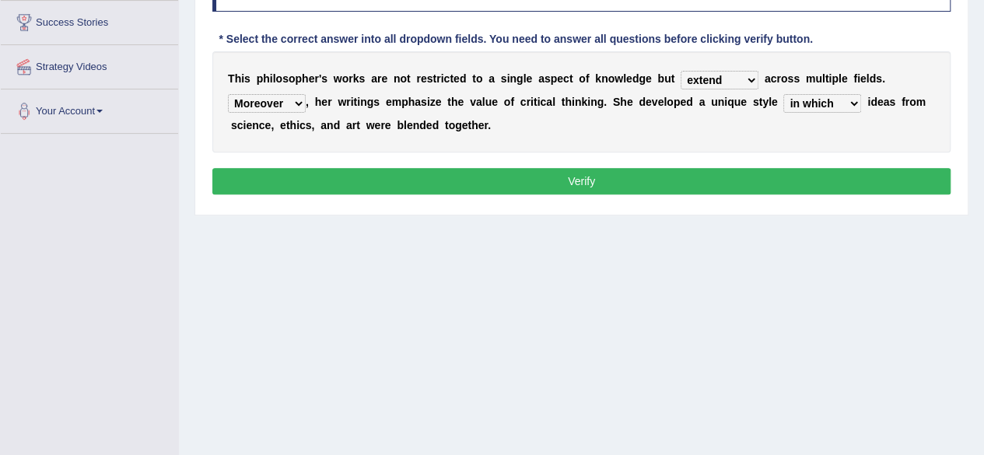
click at [617, 181] on button "Verify" at bounding box center [581, 181] width 738 height 26
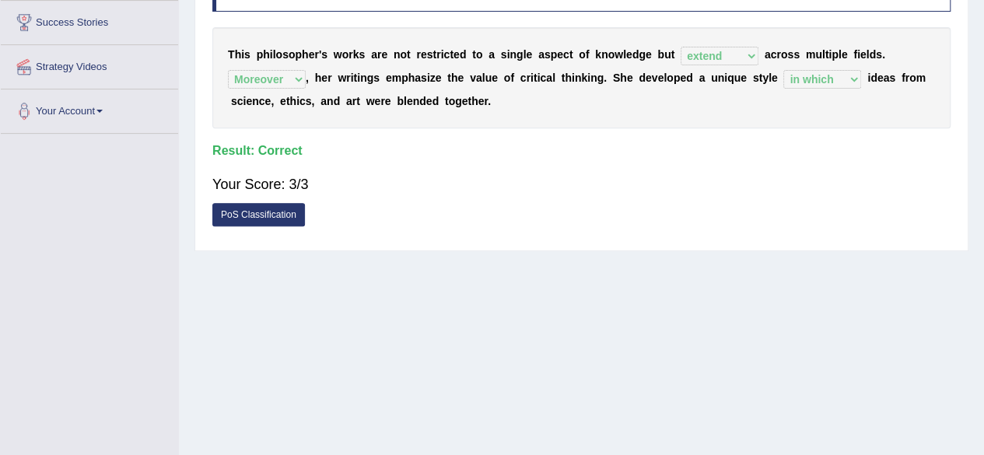
click at [982, 56] on div "Home Practice Reading & Writing: Fill In The Blanks Philosopher « Prev Next » R…" at bounding box center [581, 135] width 805 height 778
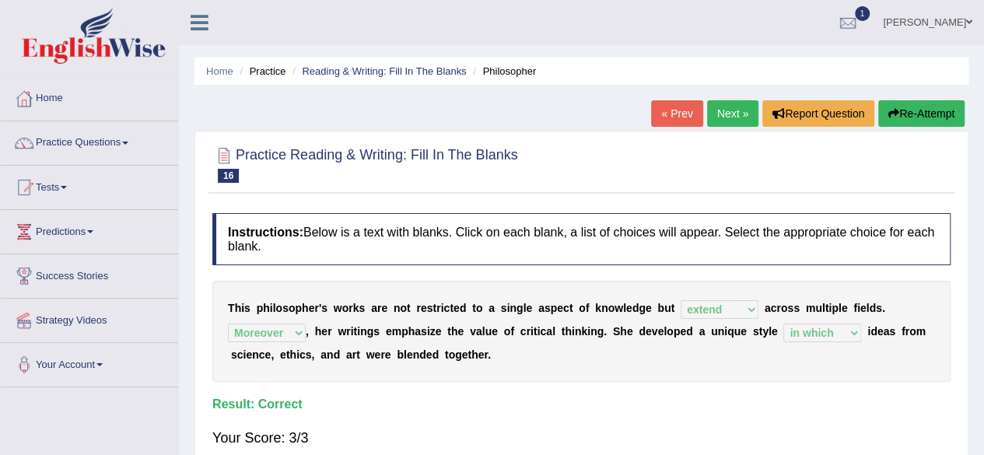
click at [726, 112] on link "Next »" at bounding box center [732, 113] width 51 height 26
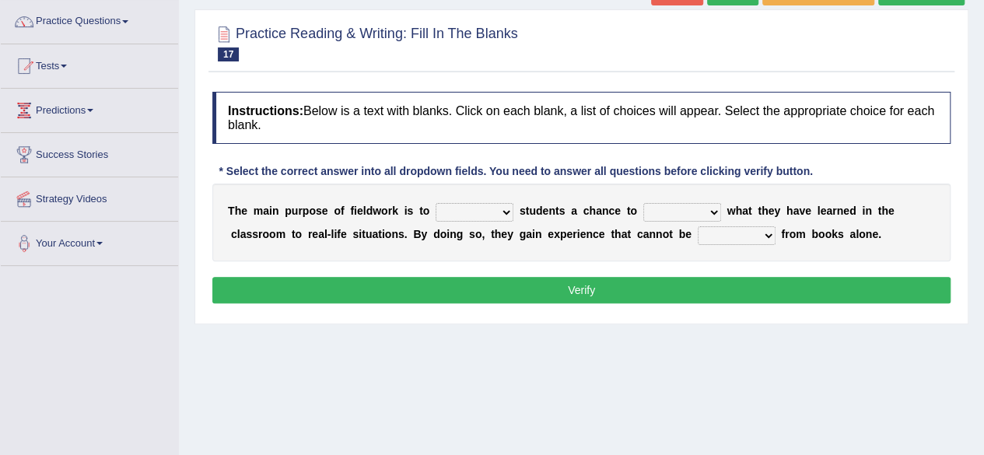
scroll to position [156, 0]
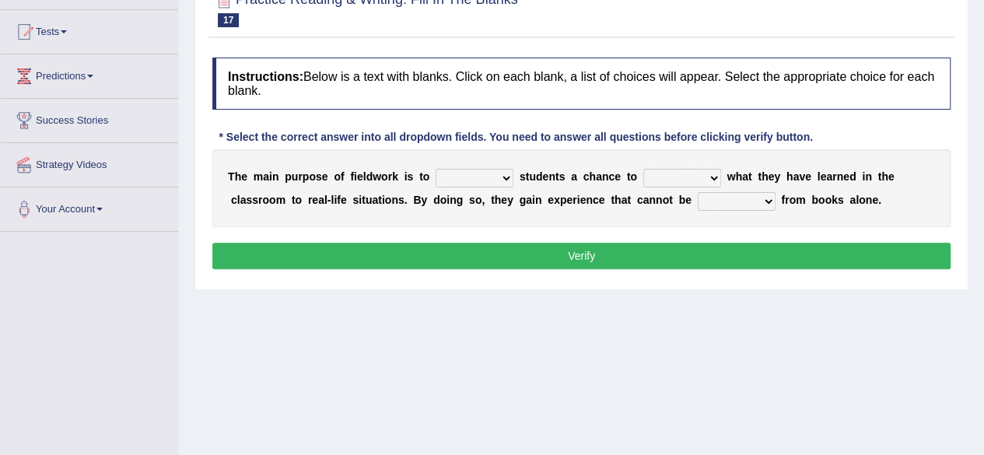
click at [506, 177] on select "resemble stow rave offer" at bounding box center [475, 178] width 78 height 19
select select "offer"
click at [436, 169] on select "resemble stow rave offer" at bounding box center [475, 178] width 78 height 19
click at [710, 177] on select "compare align apply dismount" at bounding box center [682, 178] width 78 height 19
select select "compare"
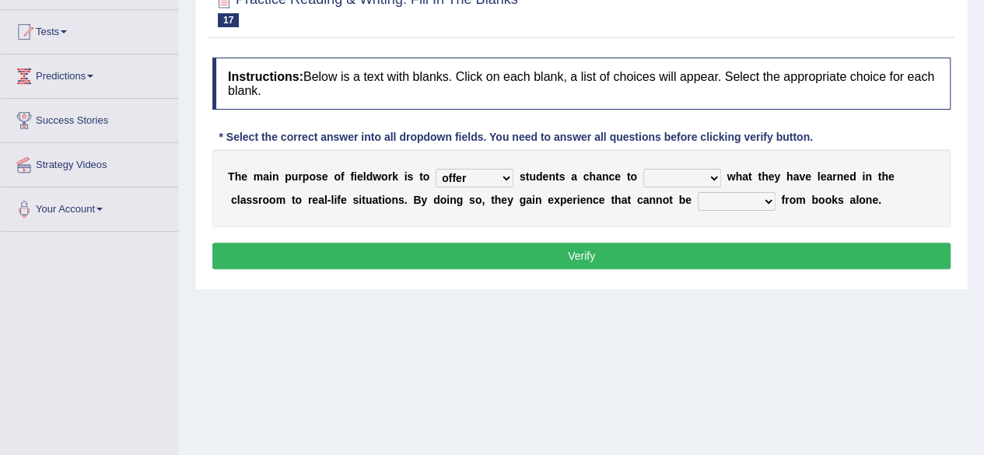
click at [643, 169] on select "compare align apply dismount" at bounding box center [682, 178] width 78 height 19
click at [770, 200] on select "originated prepared obtained touted" at bounding box center [737, 201] width 78 height 19
select select "obtained"
click at [698, 192] on select "originated prepared obtained touted" at bounding box center [737, 201] width 78 height 19
click at [703, 252] on button "Verify" at bounding box center [581, 256] width 738 height 26
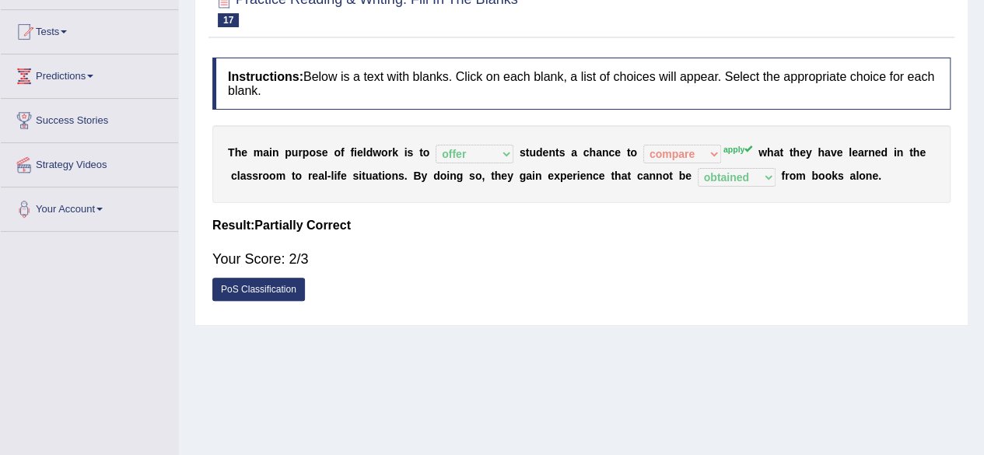
scroll to position [33, 0]
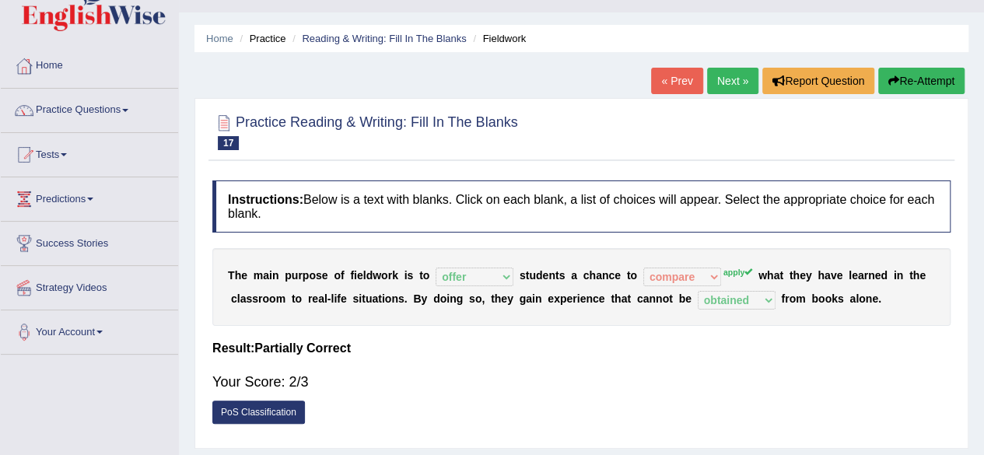
click at [725, 79] on link "Next »" at bounding box center [732, 81] width 51 height 26
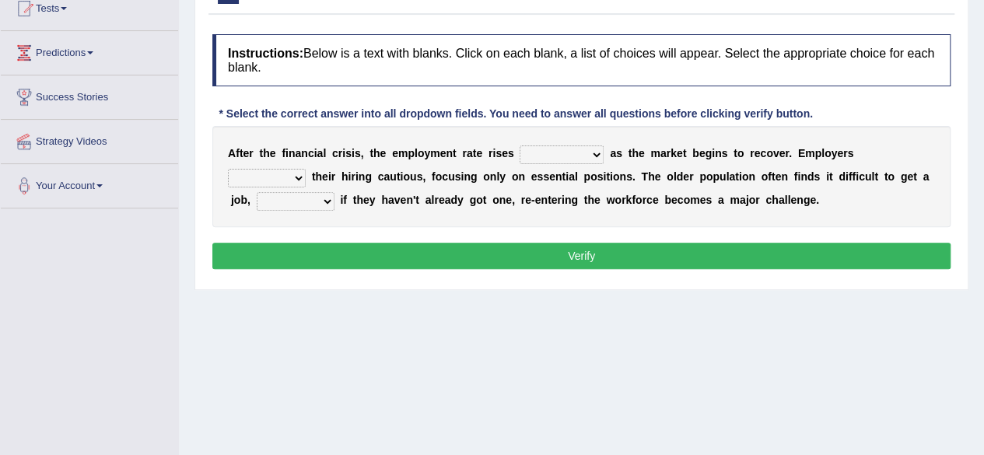
scroll to position [187, 0]
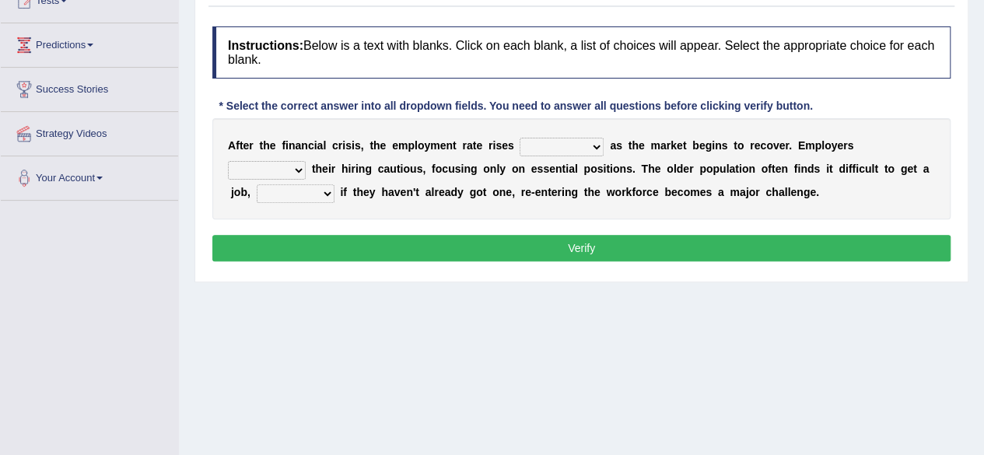
click at [593, 143] on select "normally conversely strenuously sharply" at bounding box center [562, 147] width 84 height 19
select select "sharply"
click at [520, 138] on select "normally conversely strenuously sharply" at bounding box center [562, 147] width 84 height 19
click at [298, 170] on select "keeping kept keep are kept" at bounding box center [267, 170] width 78 height 19
select select "keeping"
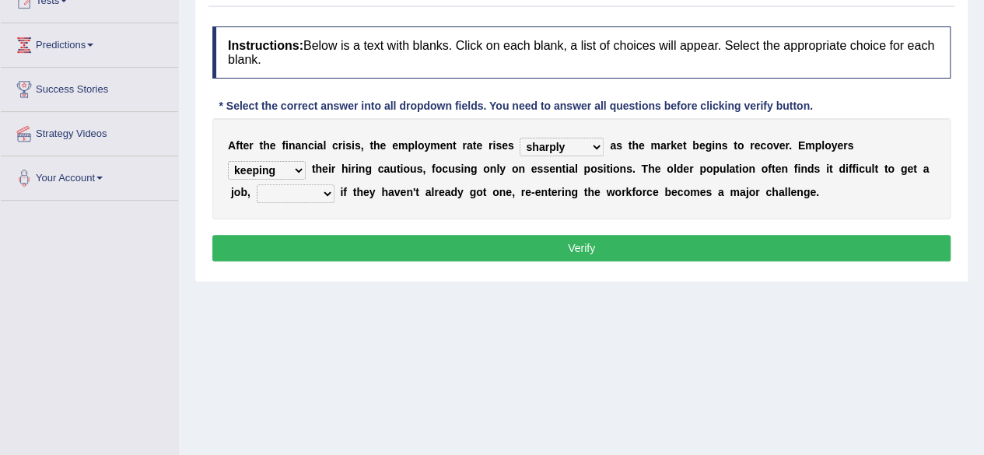
click at [228, 161] on select "keeping kept keep are kept" at bounding box center [267, 170] width 78 height 19
click at [327, 191] on select "although while then because" at bounding box center [296, 193] width 78 height 19
select select "although"
click at [257, 184] on select "although while then because" at bounding box center [296, 193] width 78 height 19
click at [366, 239] on button "Verify" at bounding box center [581, 248] width 738 height 26
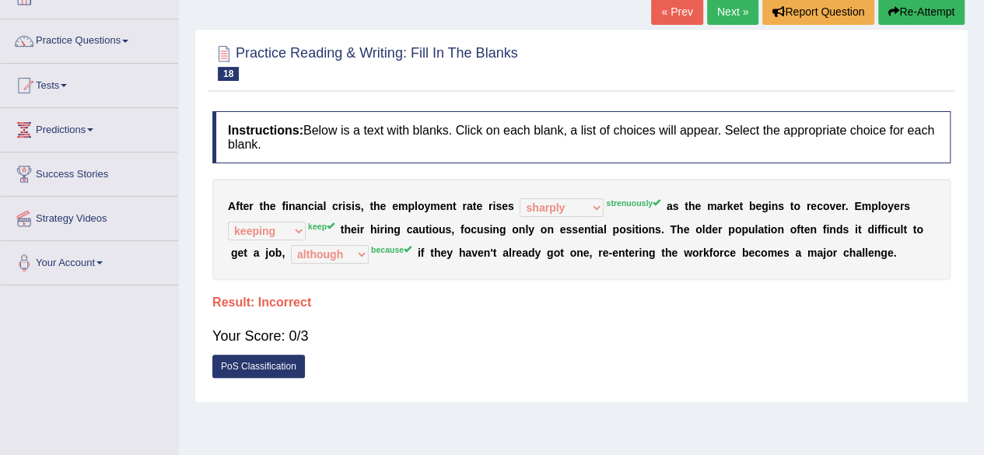
scroll to position [96, 0]
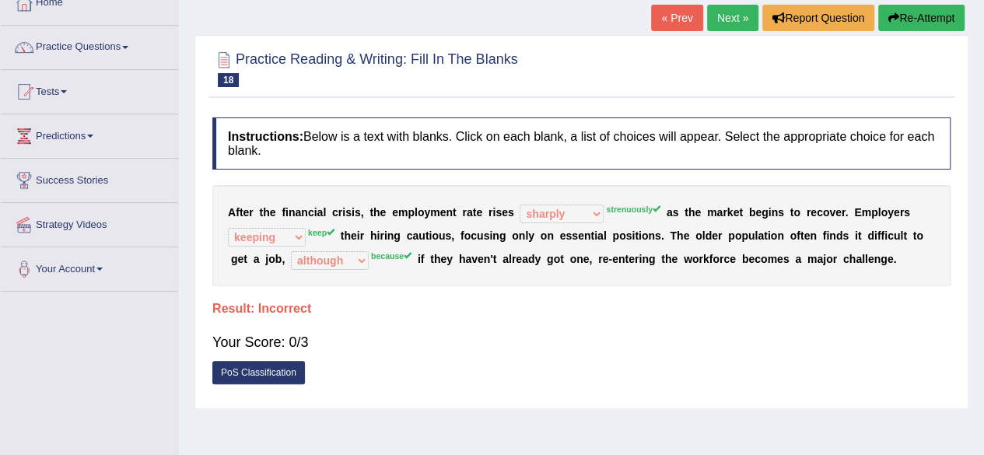
click at [906, 26] on button "Re-Attempt" at bounding box center [921, 18] width 86 height 26
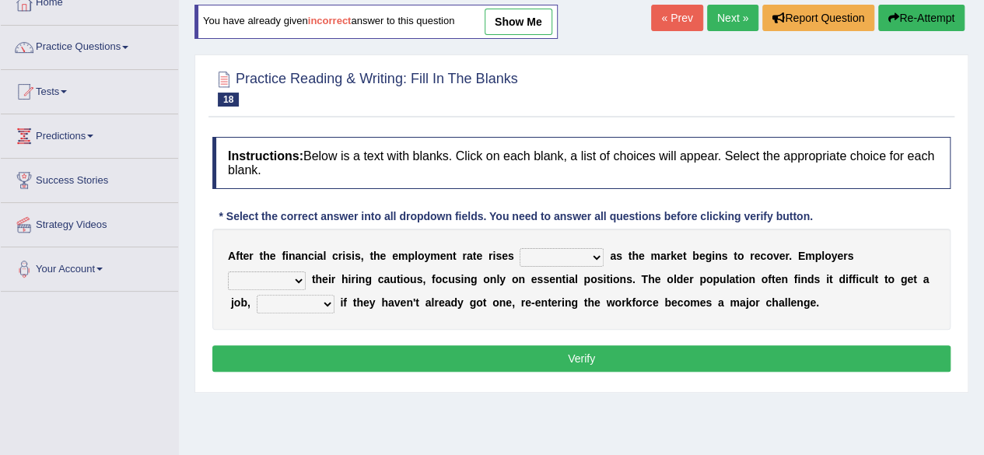
click at [600, 257] on select "normally conversely strenuously sharply" at bounding box center [562, 257] width 84 height 19
select select "strenuously"
click at [520, 248] on select "normally conversely strenuously sharply" at bounding box center [562, 257] width 84 height 19
click at [292, 278] on select "keeping kept keep are kept" at bounding box center [267, 281] width 78 height 19
select select "are kept"
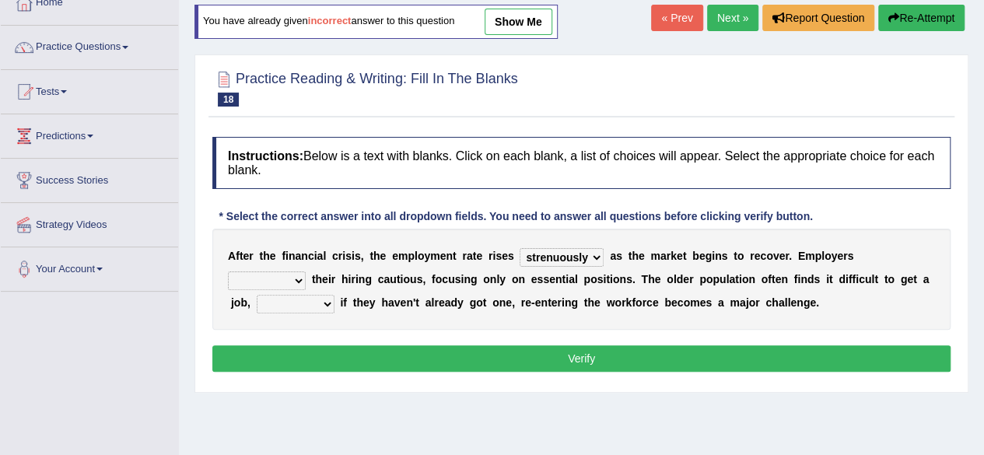
click at [228, 272] on select "keeping kept keep are kept" at bounding box center [267, 281] width 78 height 19
click at [328, 306] on select "although while then because" at bounding box center [296, 304] width 78 height 19
select select "while"
click at [257, 295] on select "although while then because" at bounding box center [296, 304] width 78 height 19
click at [359, 363] on button "Verify" at bounding box center [581, 358] width 738 height 26
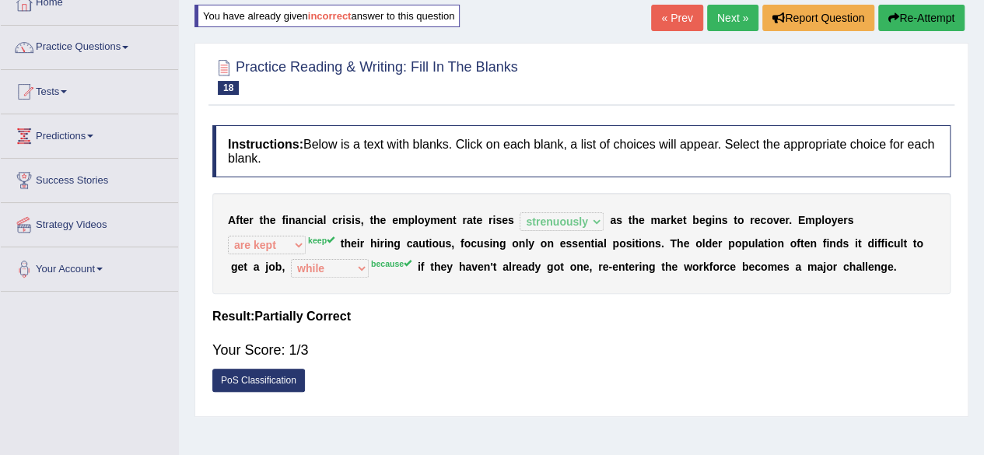
click at [901, 15] on button "Re-Attempt" at bounding box center [921, 18] width 86 height 26
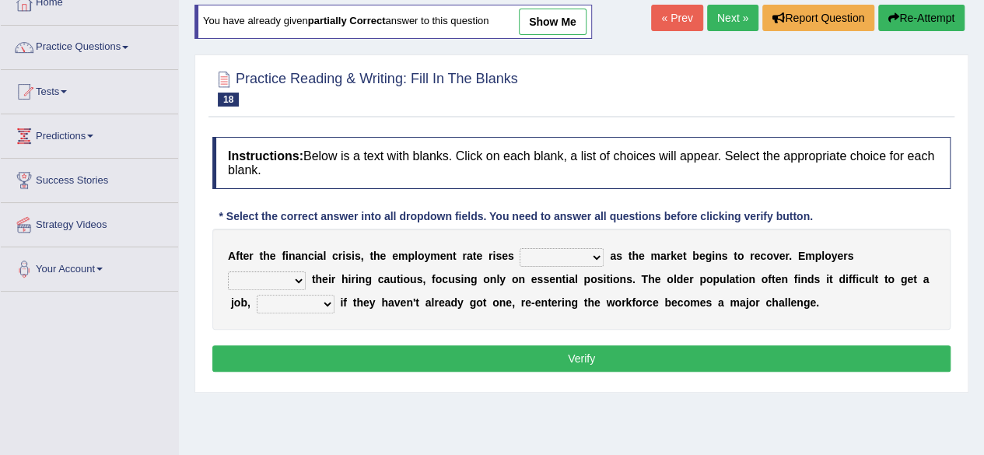
click at [596, 258] on select "normally conversely strenuously sharply" at bounding box center [562, 257] width 84 height 19
select select "strenuously"
click at [520, 248] on select "normally conversely strenuously sharply" at bounding box center [562, 257] width 84 height 19
click at [292, 279] on select "keeping kept keep are kept" at bounding box center [267, 281] width 78 height 19
select select "keep"
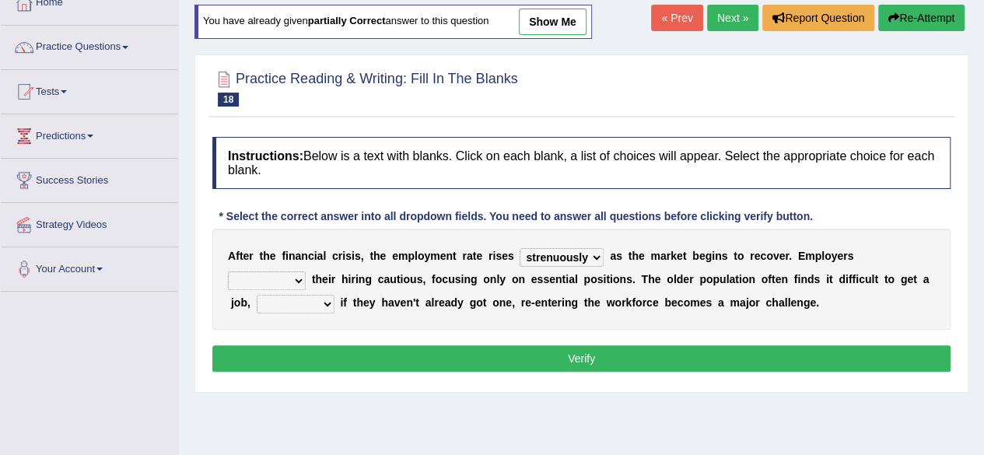
click at [228, 272] on select "keeping kept keep are kept" at bounding box center [267, 281] width 78 height 19
click at [330, 302] on select "although while then because" at bounding box center [296, 304] width 78 height 19
select select "because"
click at [257, 295] on select "although while then because" at bounding box center [296, 304] width 78 height 19
click at [369, 350] on button "Verify" at bounding box center [581, 358] width 738 height 26
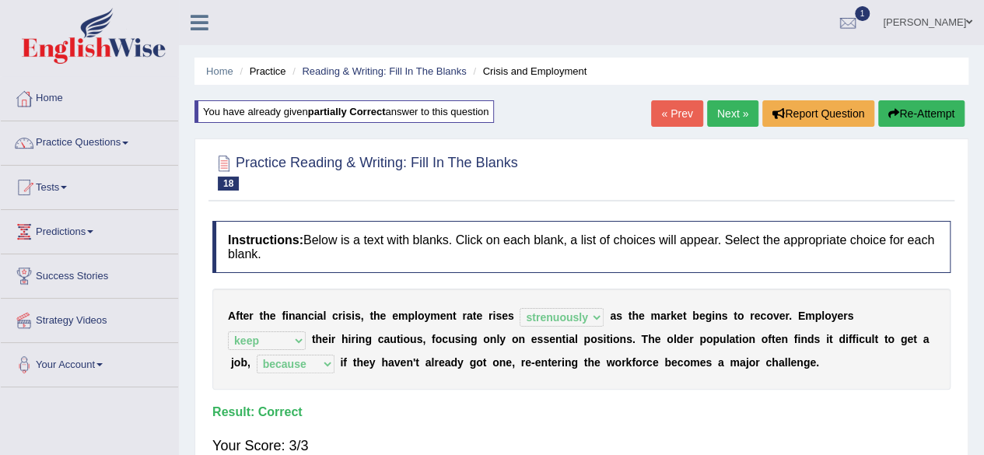
click at [745, 110] on link "Next »" at bounding box center [732, 113] width 51 height 26
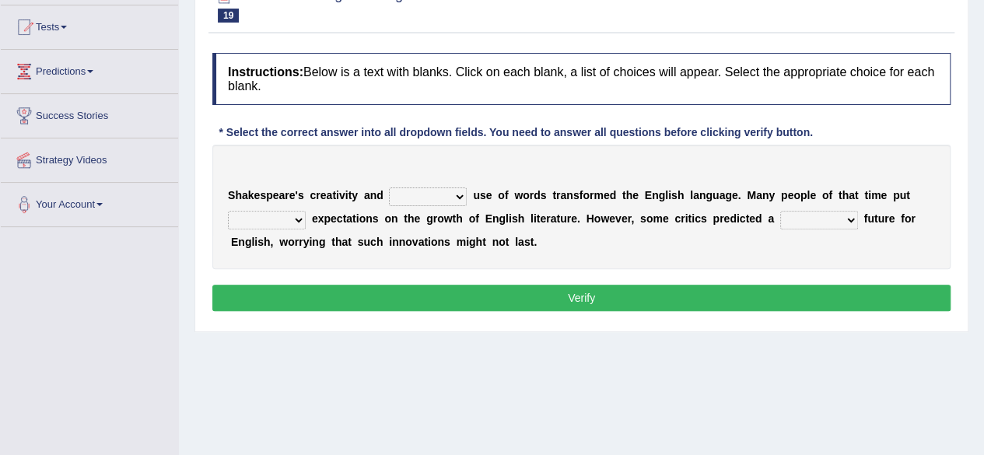
scroll to position [170, 0]
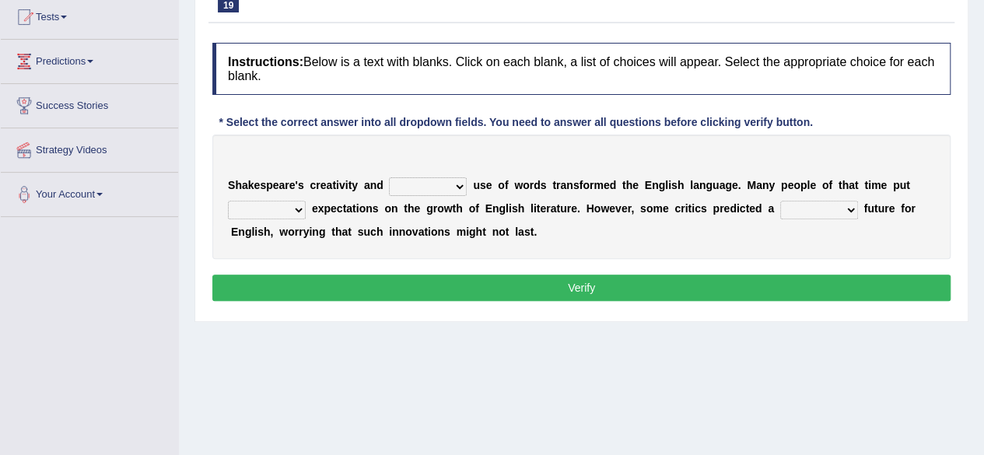
click at [459, 184] on select "idealized intensive fancied inventive" at bounding box center [428, 186] width 78 height 19
drag, startPoint x: 459, startPoint y: 184, endPoint x: 447, endPoint y: 167, distance: 21.2
click at [447, 167] on div "S h a k e s p e a r e ' s c r e a t i v i t y a n d idealized intensive fancied…" at bounding box center [581, 197] width 738 height 124
click at [459, 187] on select "idealized intensive fancied inventive" at bounding box center [428, 186] width 78 height 19
select select "intensive"
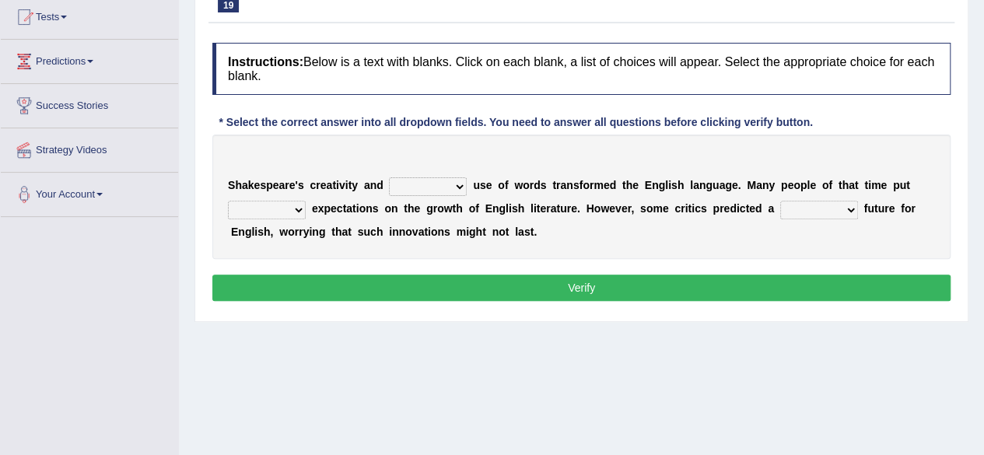
click at [389, 177] on select "idealized intensive fancied inventive" at bounding box center [428, 186] width 78 height 19
click at [297, 212] on select "wide much high more" at bounding box center [267, 210] width 78 height 19
select select "high"
click at [228, 201] on select "wide much high more" at bounding box center [267, 210] width 78 height 19
click at [851, 210] on select "monetary promising irresistible daunting" at bounding box center [819, 210] width 78 height 19
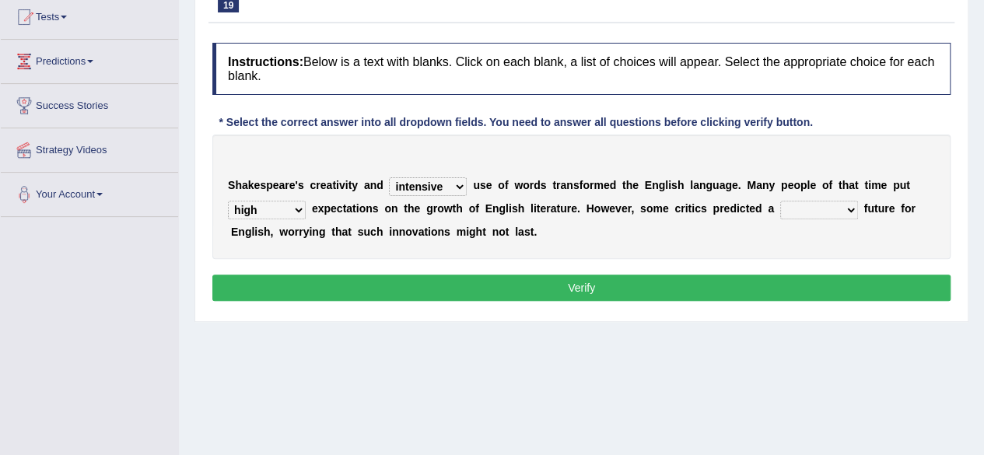
select select "daunting"
click at [780, 201] on select "monetary promising irresistible daunting" at bounding box center [819, 210] width 78 height 19
click at [724, 282] on button "Verify" at bounding box center [581, 288] width 738 height 26
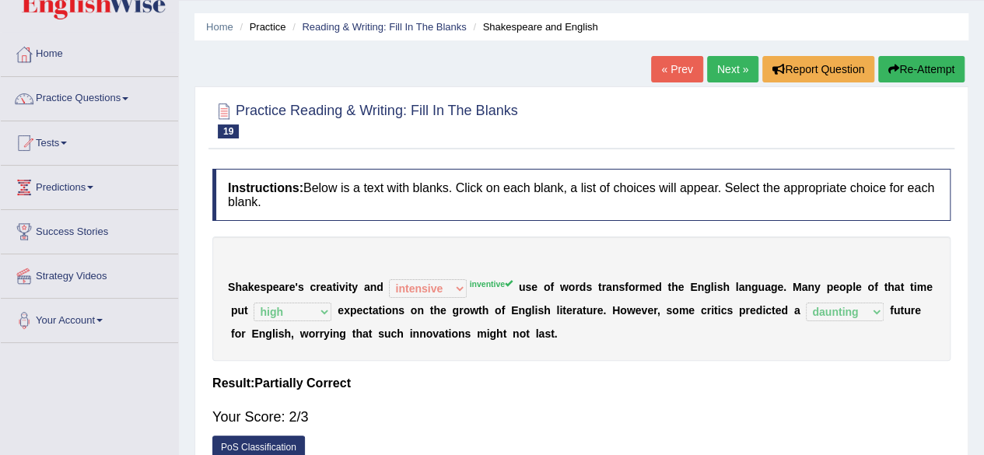
scroll to position [0, 0]
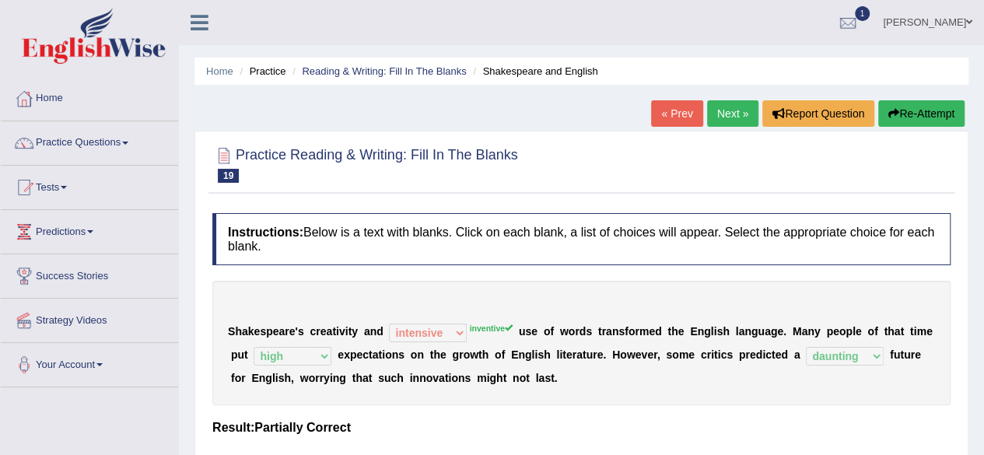
click at [730, 121] on link "Next »" at bounding box center [732, 113] width 51 height 26
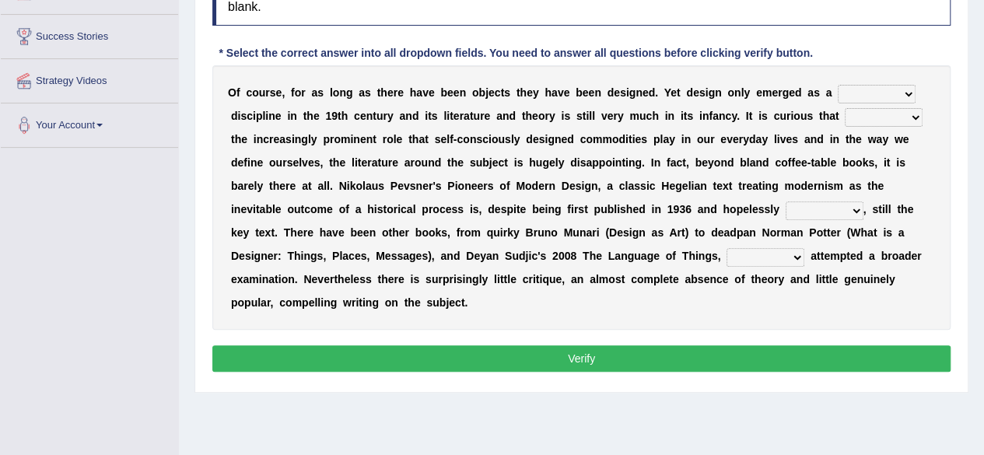
scroll to position [240, 0]
click at [910, 93] on select "bilateral ubiquitous foremost dedicated" at bounding box center [877, 94] width 78 height 19
select select "foremost"
click at [838, 85] on select "bilateral ubiquitous foremost dedicated" at bounding box center [877, 94] width 78 height 19
click at [915, 116] on select "since despite within through" at bounding box center [884, 117] width 78 height 19
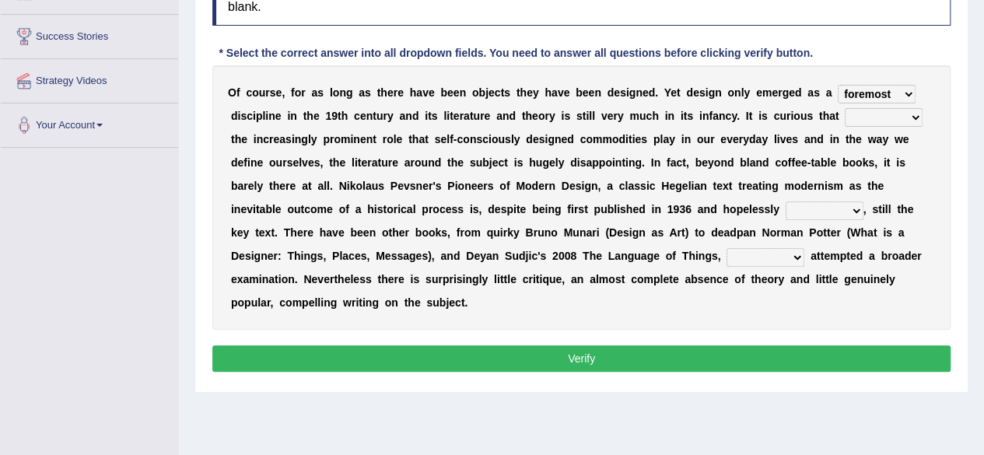
select select "through"
click at [845, 108] on select "since despite within through" at bounding box center [884, 117] width 78 height 19
click at [856, 213] on select "dates dating date dated" at bounding box center [825, 210] width 78 height 19
select select "dates"
click at [786, 201] on select "dates dating date dated" at bounding box center [825, 210] width 78 height 19
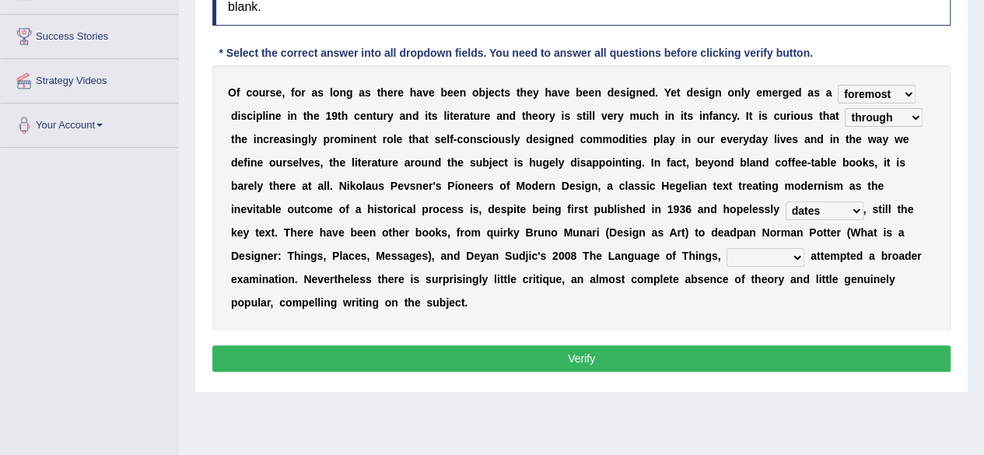
click at [798, 258] on select "which then however as" at bounding box center [766, 257] width 78 height 19
select select "as"
click at [727, 248] on select "which then however as" at bounding box center [766, 257] width 78 height 19
click at [781, 352] on button "Verify" at bounding box center [581, 358] width 738 height 26
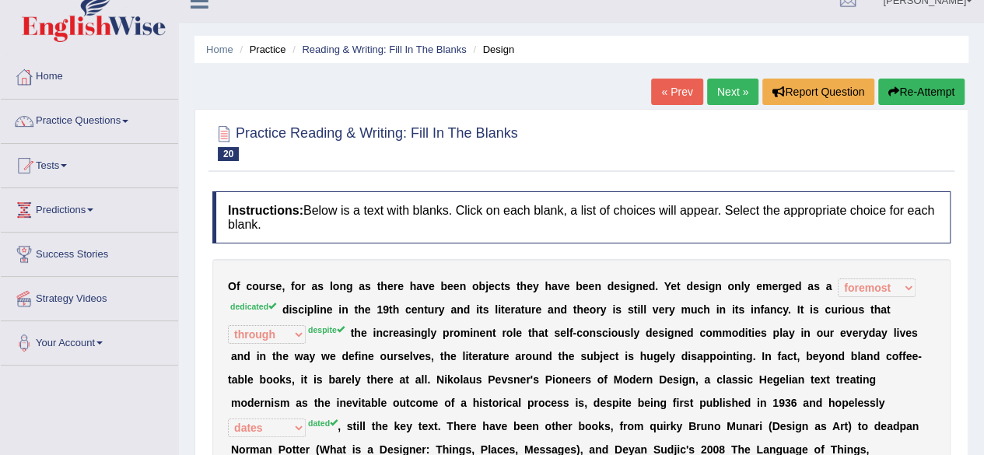
scroll to position [6, 0]
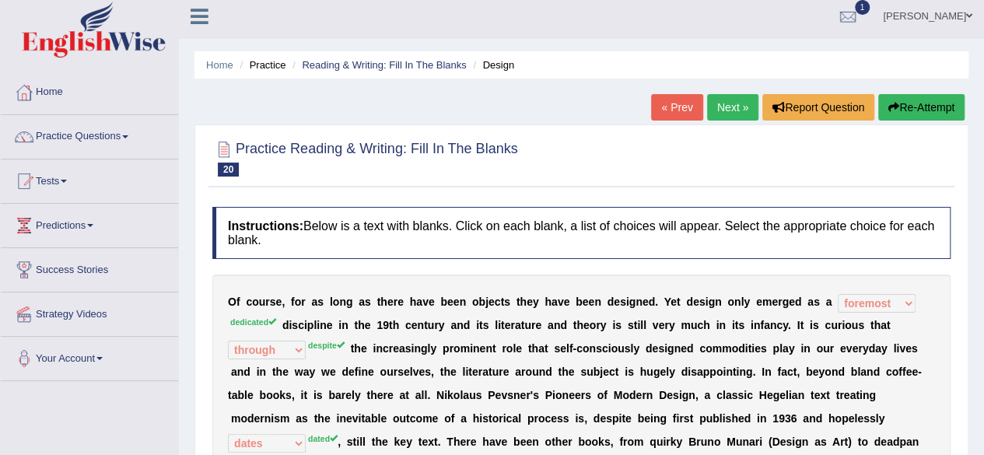
click at [918, 100] on button "Re-Attempt" at bounding box center [921, 107] width 86 height 26
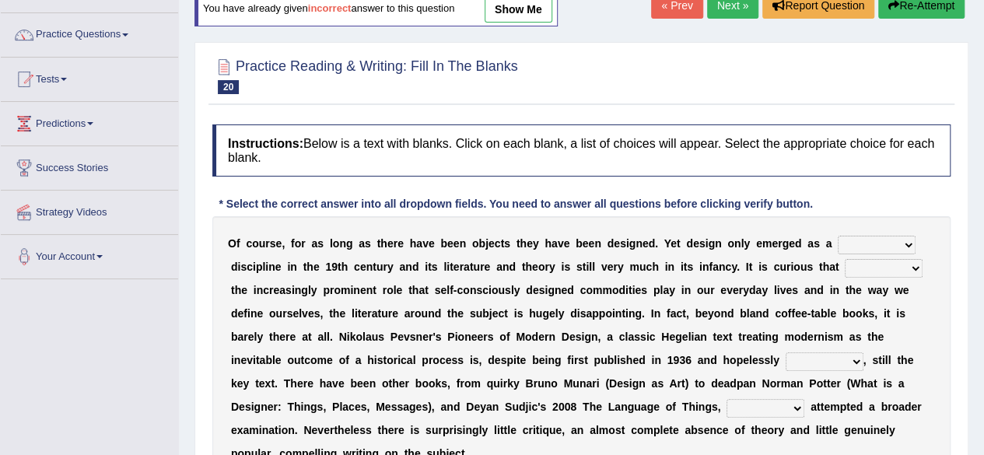
scroll to position [130, 0]
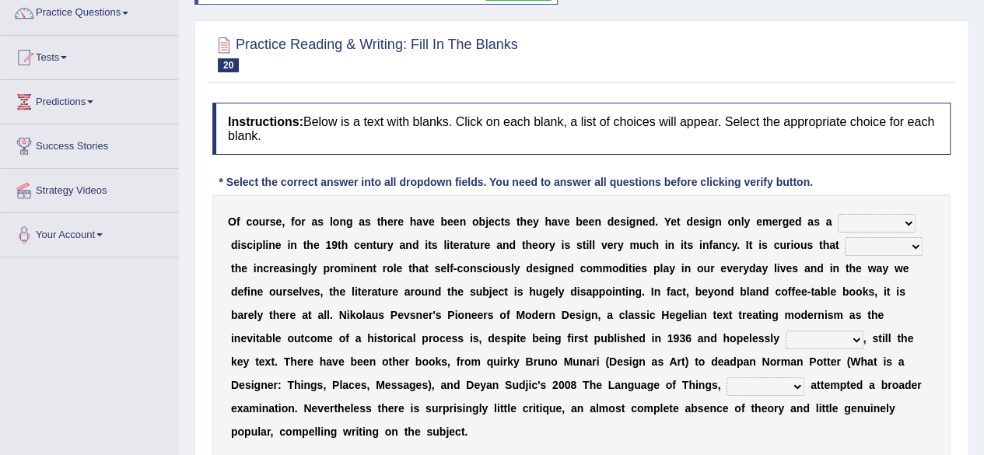
click at [913, 221] on select "bilateral ubiquitous foremost dedicated" at bounding box center [877, 223] width 78 height 19
select select "dedicated"
click at [838, 214] on select "bilateral ubiquitous foremost dedicated" at bounding box center [877, 223] width 78 height 19
click at [916, 248] on select "since despite within through" at bounding box center [884, 246] width 78 height 19
select select "despite"
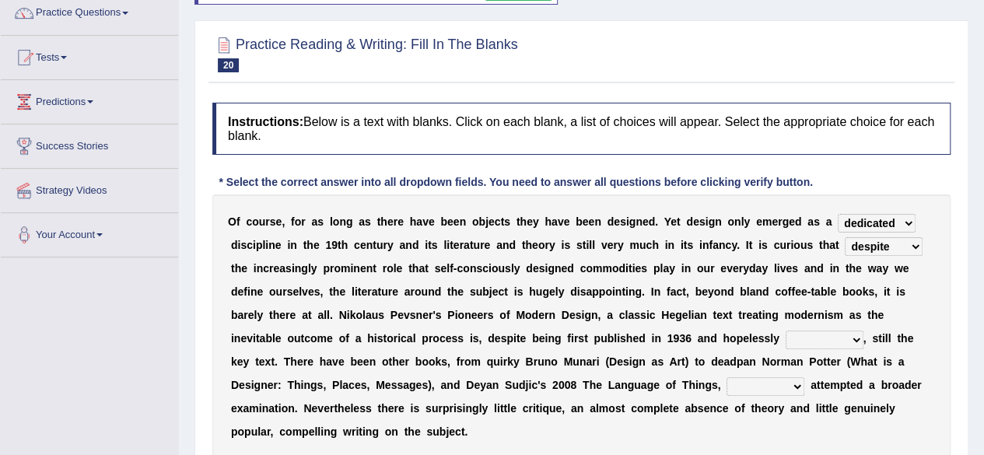
click at [845, 237] on select "since despite within through" at bounding box center [884, 246] width 78 height 19
click at [857, 338] on select "dates dating date dated" at bounding box center [825, 340] width 78 height 19
click at [786, 331] on select "dates dating date dated" at bounding box center [825, 340] width 78 height 19
click at [857, 340] on select "dates dating date dated" at bounding box center [825, 340] width 78 height 19
select select "dates"
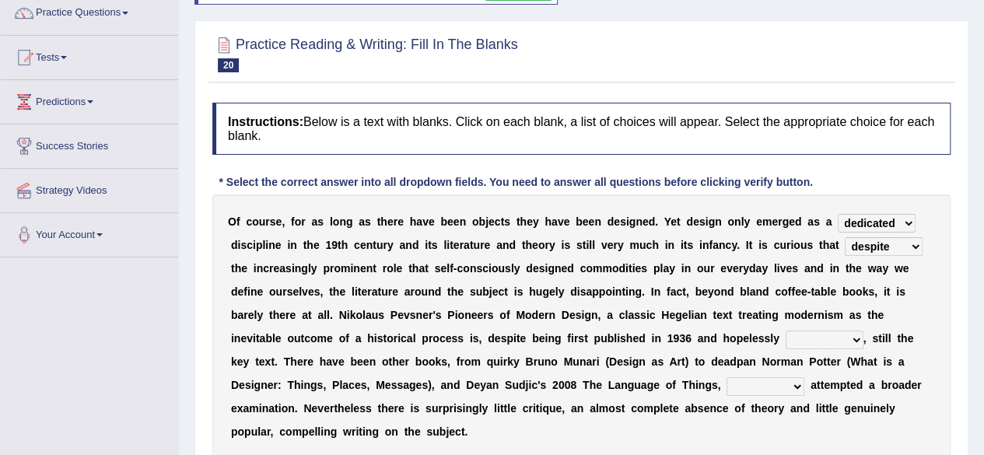
click at [786, 331] on select "dates dating date dated" at bounding box center [825, 340] width 78 height 19
click at [792, 380] on select "which then however as" at bounding box center [766, 386] width 78 height 19
select select "which"
click at [727, 377] on select "which then however as" at bounding box center [766, 386] width 78 height 19
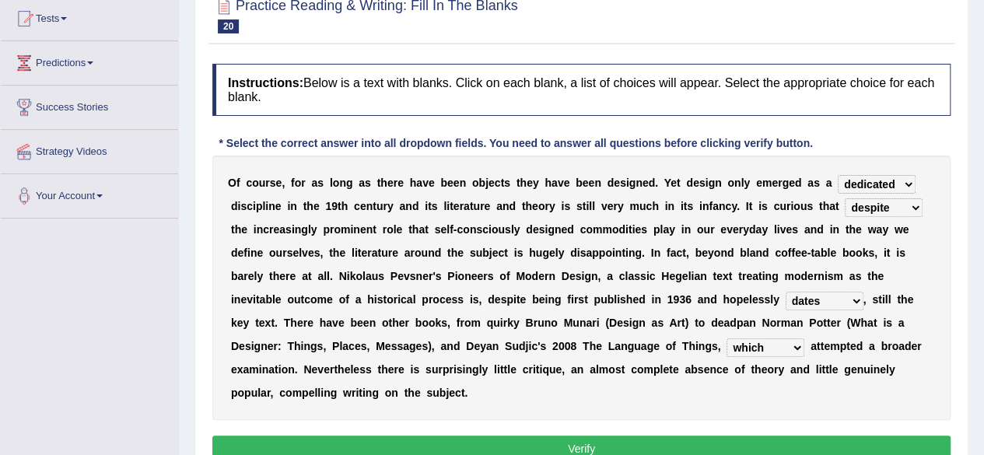
scroll to position [220, 0]
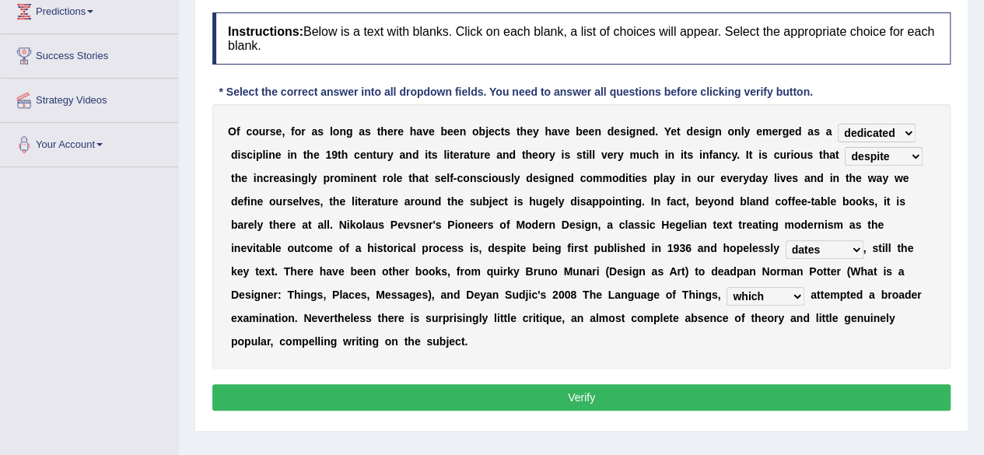
click at [600, 400] on button "Verify" at bounding box center [581, 397] width 738 height 26
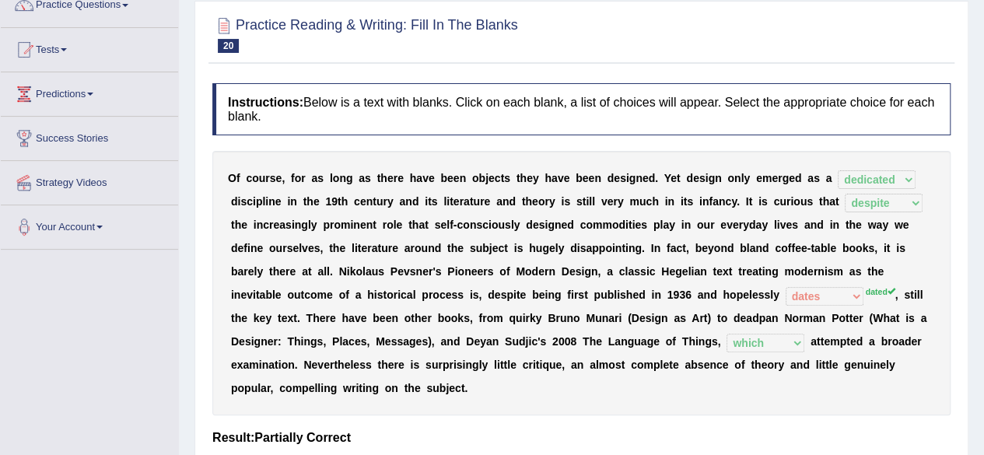
scroll to position [0, 0]
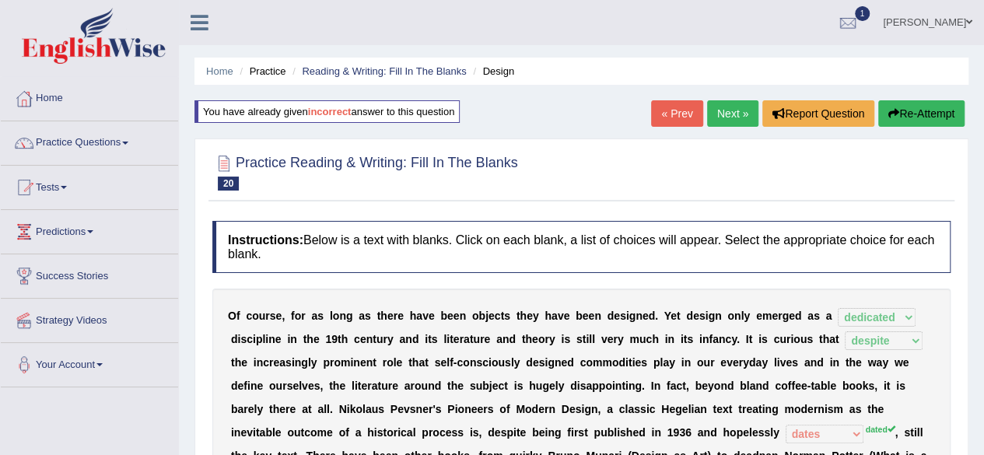
click at [726, 117] on link "Next »" at bounding box center [732, 113] width 51 height 26
